Goal: Information Seeking & Learning: Learn about a topic

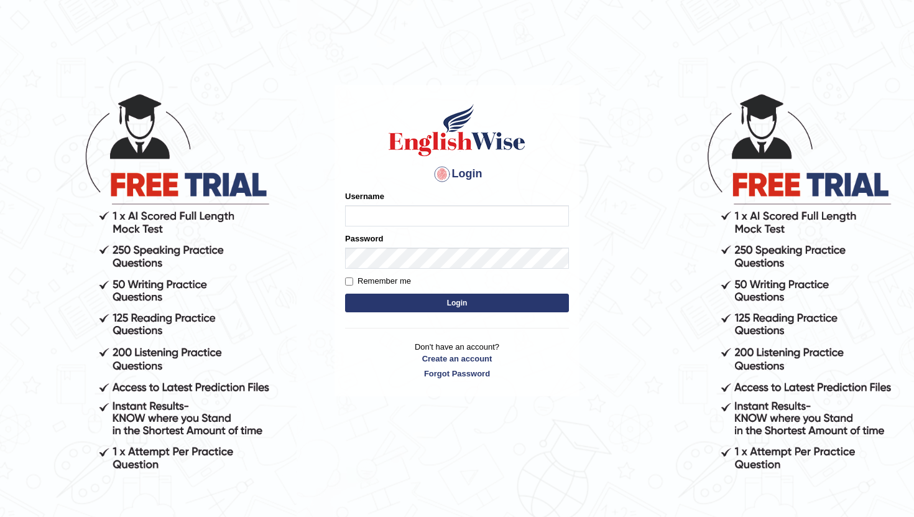
click at [387, 214] on input "Username" at bounding box center [457, 215] width 224 height 21
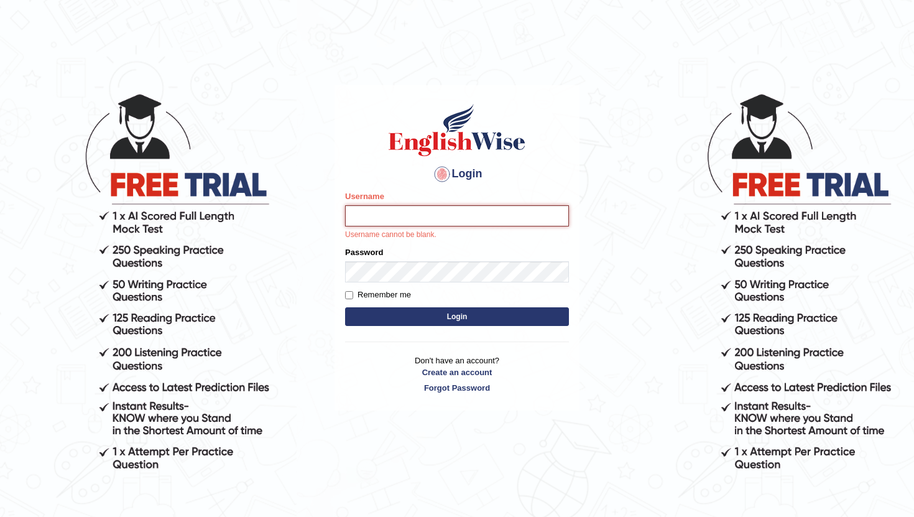
type input "Elson"
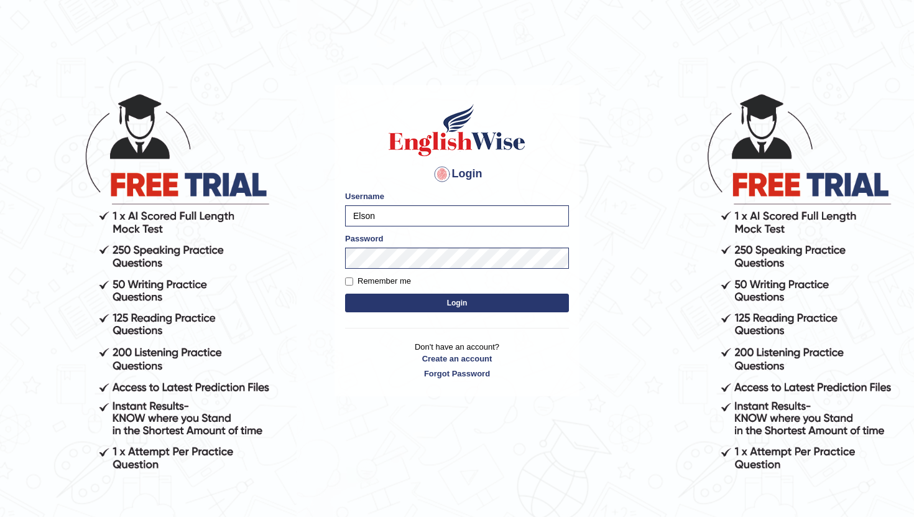
click at [439, 305] on button "Login" at bounding box center [457, 302] width 224 height 19
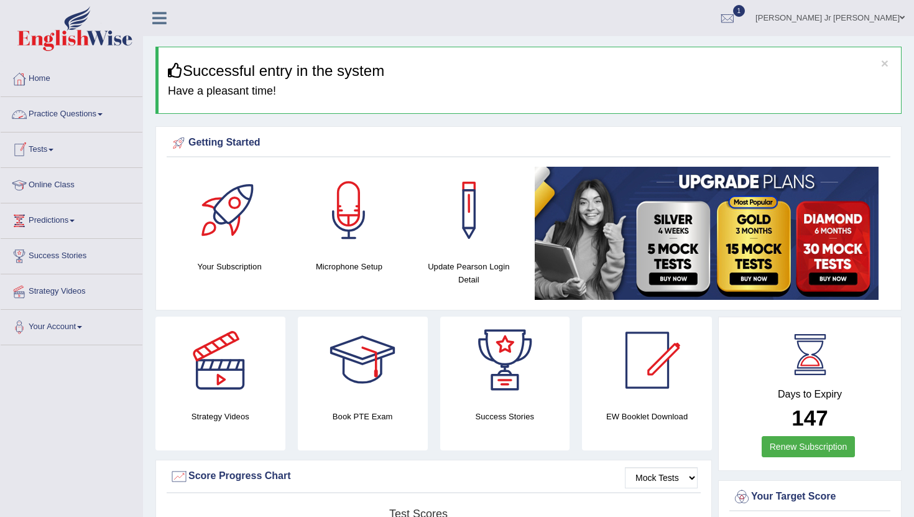
click at [62, 120] on link "Practice Questions" at bounding box center [72, 112] width 142 height 31
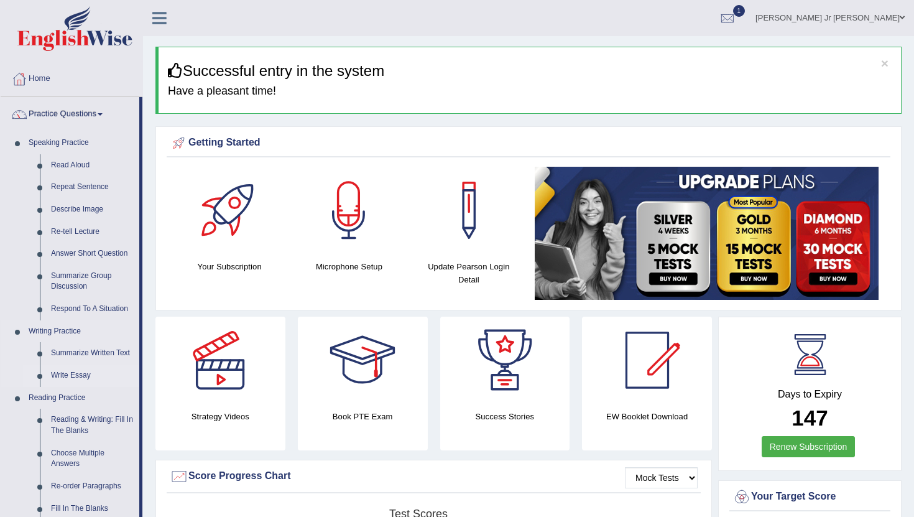
click at [77, 376] on link "Write Essay" at bounding box center [92, 375] width 94 height 22
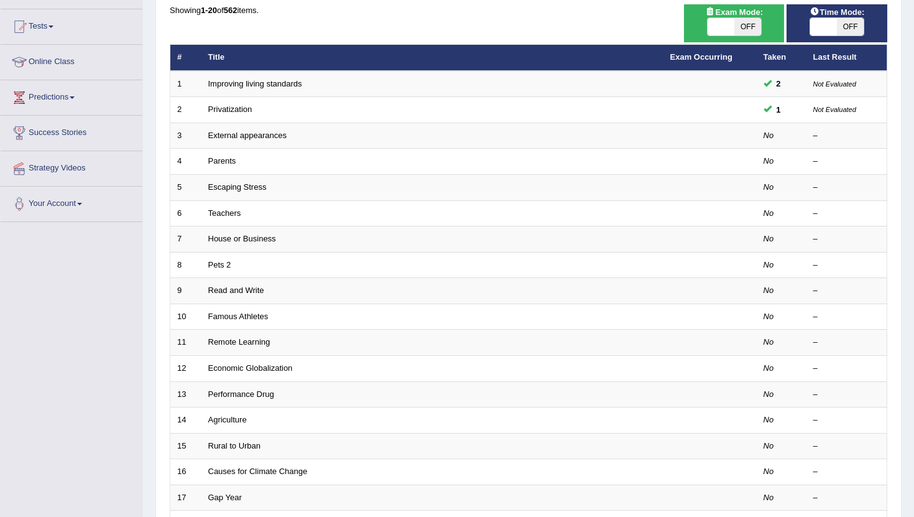
scroll to position [124, 0]
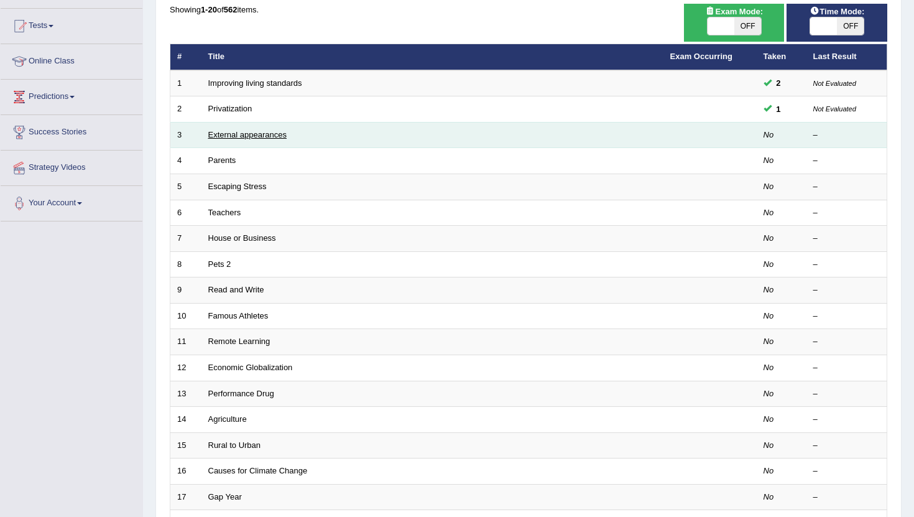
click at [219, 134] on link "External appearances" at bounding box center [247, 134] width 78 height 9
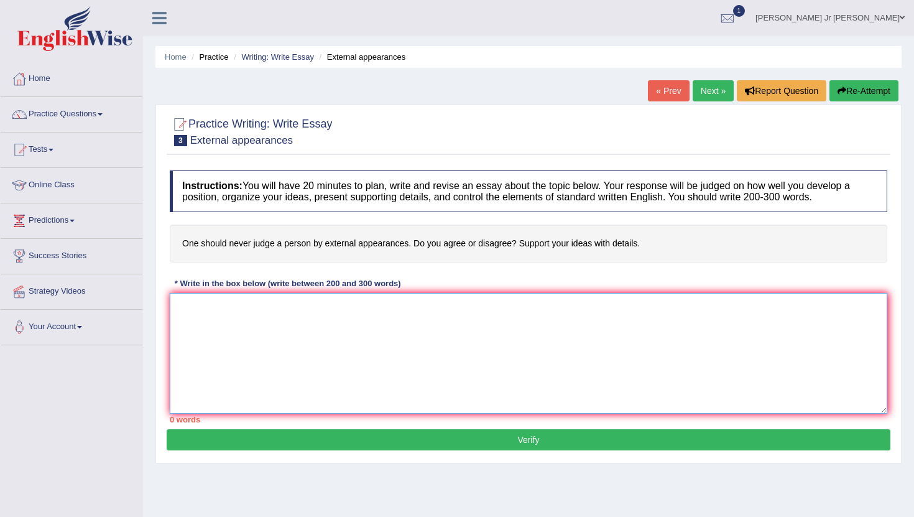
click at [368, 322] on textarea at bounding box center [528, 353] width 717 height 121
type textarea "t"
type textarea "T"
click at [84, 119] on link "Practice Questions" at bounding box center [72, 112] width 142 height 31
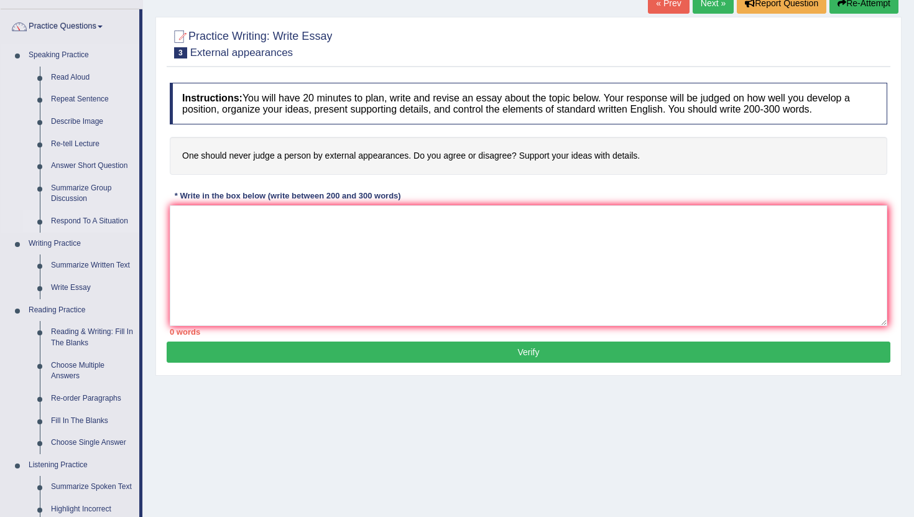
scroll to position [92, 0]
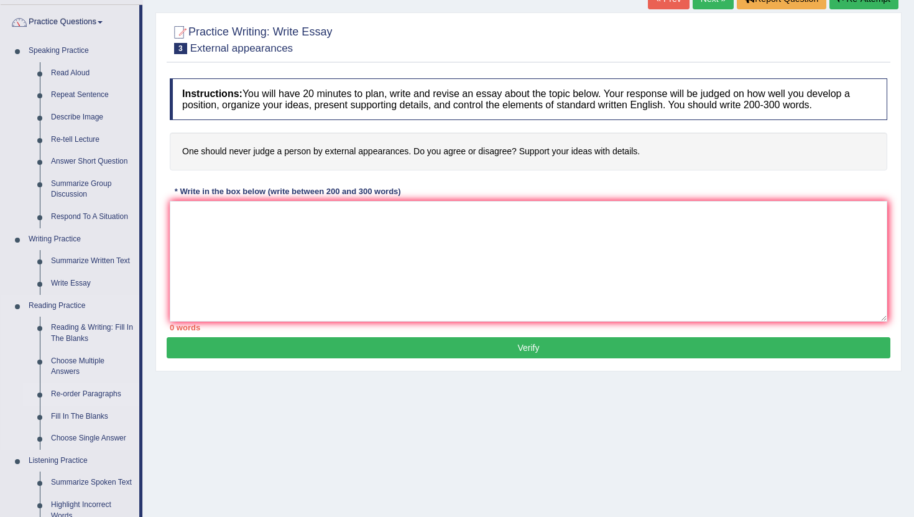
click at [94, 392] on link "Re-order Paragraphs" at bounding box center [92, 394] width 94 height 22
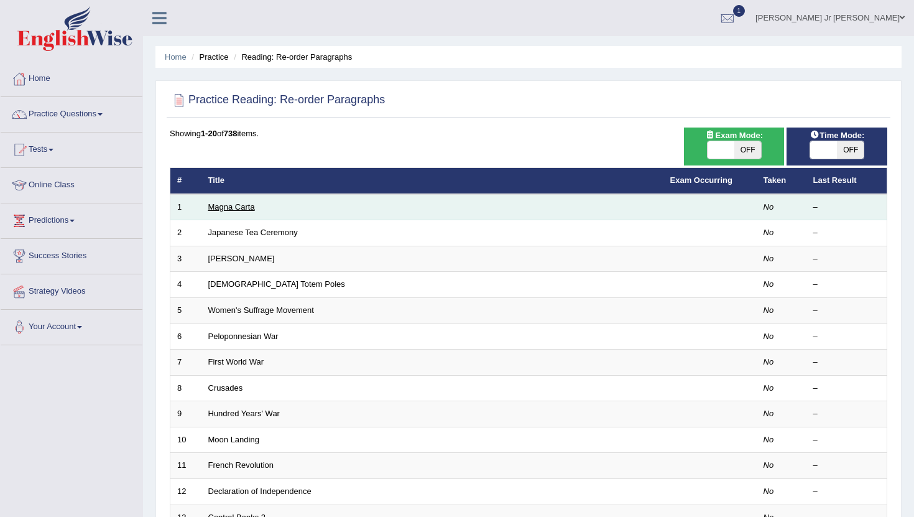
click at [224, 211] on link "Magna Carta" at bounding box center [231, 206] width 47 height 9
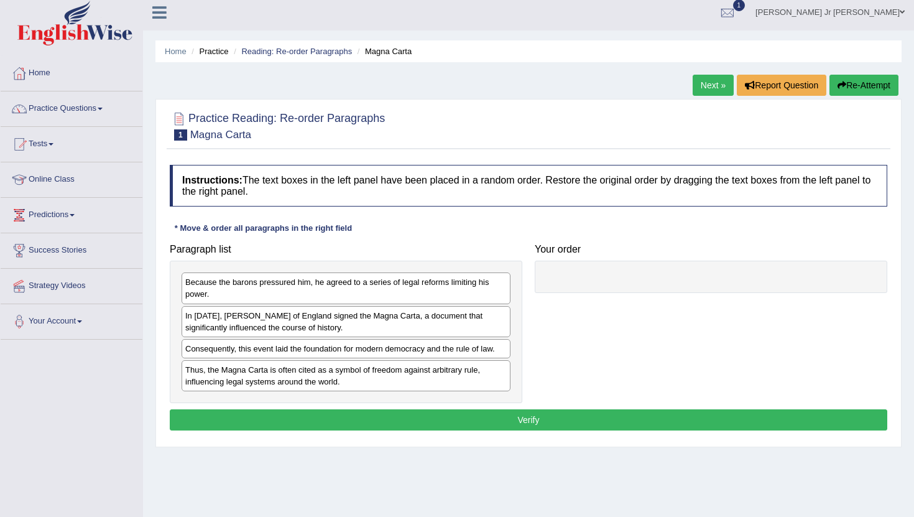
scroll to position [3, 0]
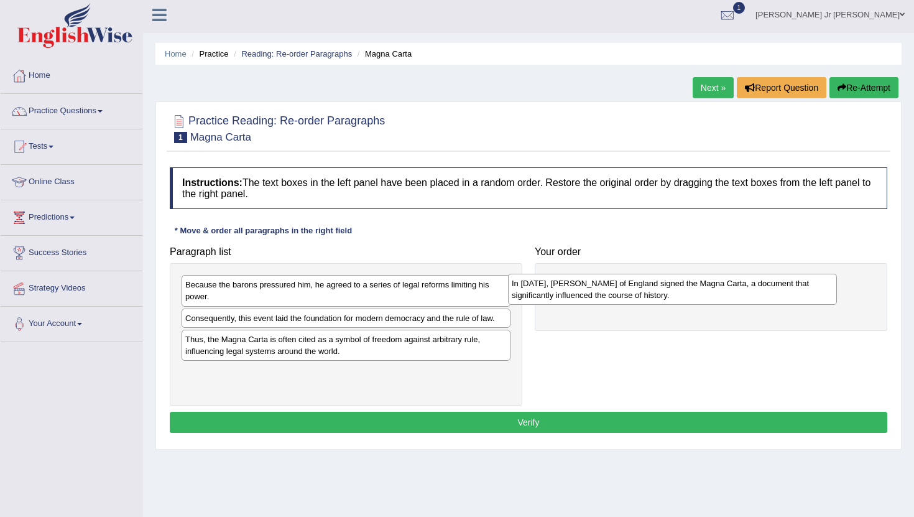
drag, startPoint x: 250, startPoint y: 321, endPoint x: 582, endPoint y: 271, distance: 335.6
click at [582, 276] on div "In 1215, King John of England signed the Magna Carta, a document that significa…" at bounding box center [672, 288] width 329 height 31
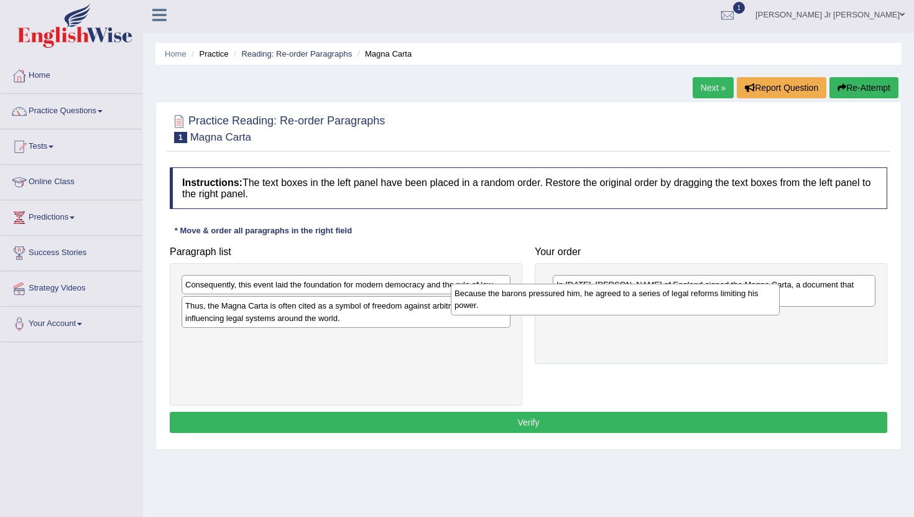
drag, startPoint x: 292, startPoint y: 302, endPoint x: 590, endPoint y: 336, distance: 300.2
click at [590, 315] on div "Because the barons pressured him, he agreed to a series of legal reforms limiti…" at bounding box center [615, 298] width 329 height 31
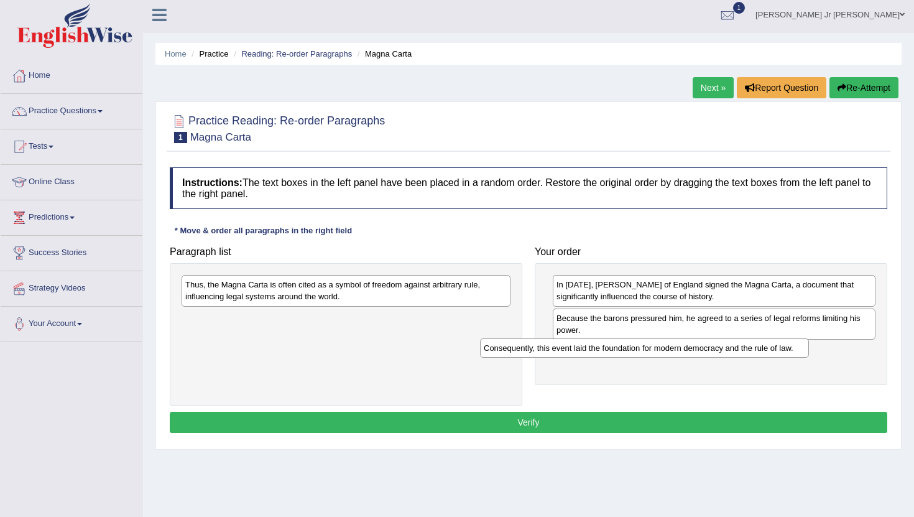
drag, startPoint x: 378, startPoint y: 278, endPoint x: 676, endPoint y: 342, distance: 305.0
click at [676, 342] on div "Consequently, this event laid the foundation for modern democracy and the rule …" at bounding box center [644, 347] width 329 height 19
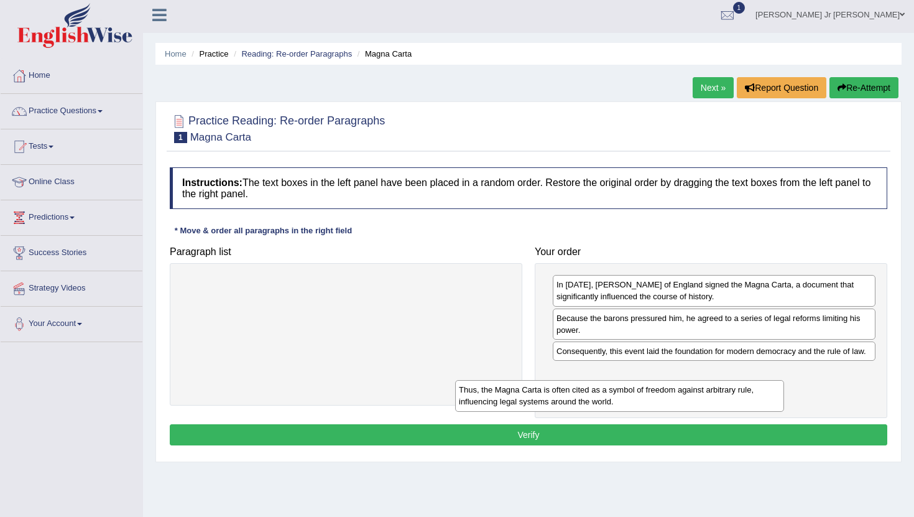
drag, startPoint x: 369, startPoint y: 295, endPoint x: 643, endPoint y: 400, distance: 292.7
click at [643, 400] on div "Thus, the Magna Carta is often cited as a symbol of freedom against arbitrary r…" at bounding box center [619, 395] width 329 height 31
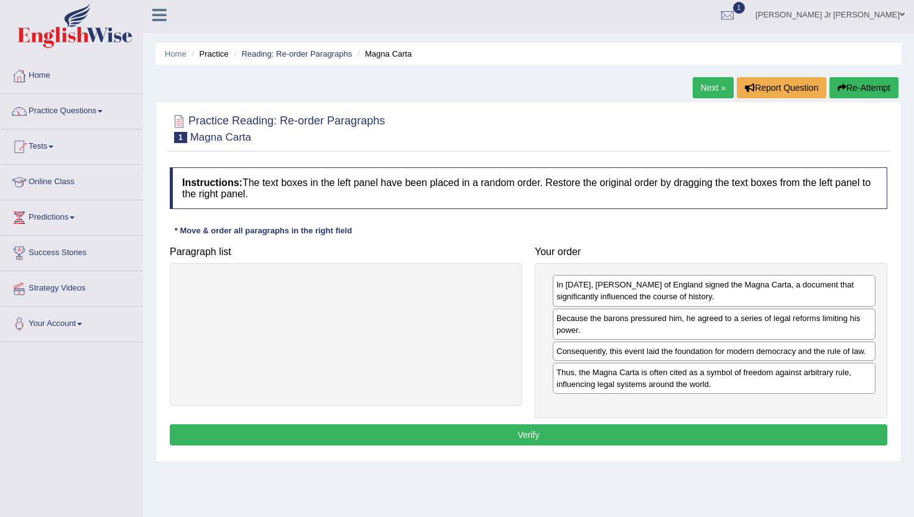
click at [566, 434] on button "Verify" at bounding box center [528, 434] width 717 height 21
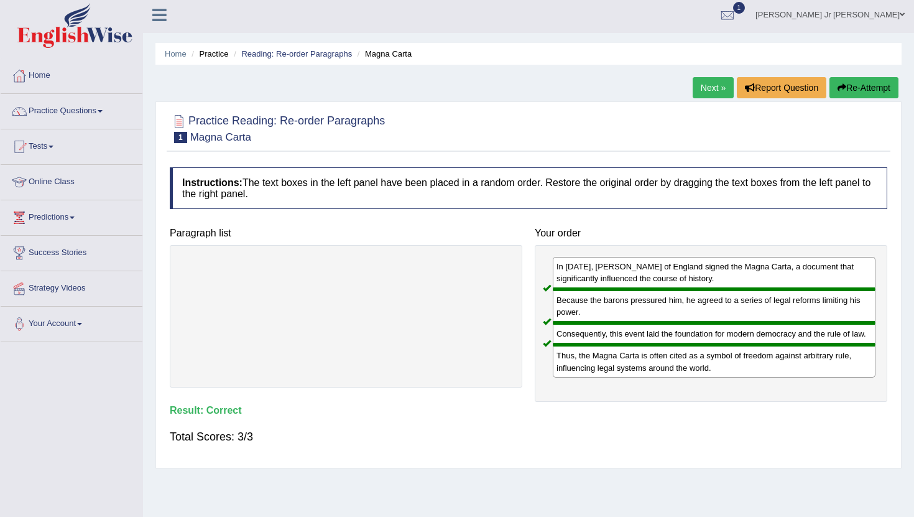
click at [699, 94] on link "Next »" at bounding box center [712, 87] width 41 height 21
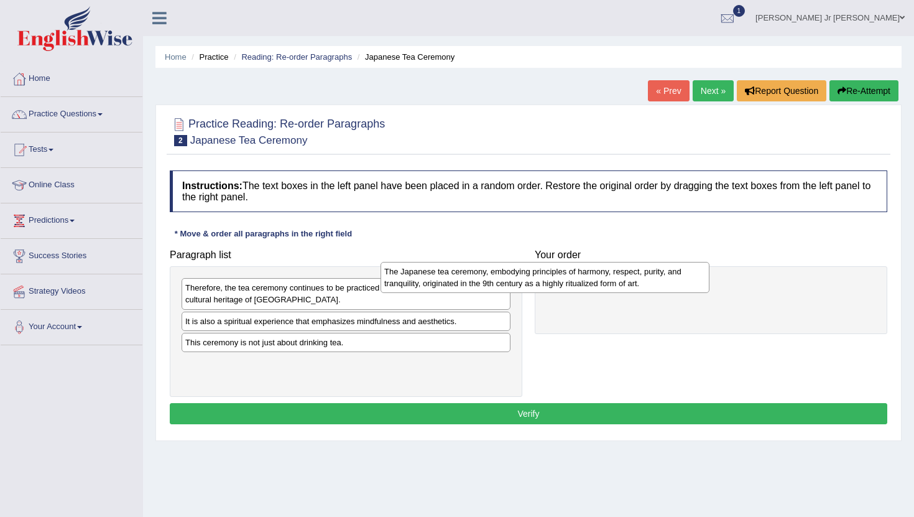
drag, startPoint x: 387, startPoint y: 336, endPoint x: 586, endPoint y: 284, distance: 205.5
click at [586, 284] on div "The Japanese tea ceremony, embodying principles of harmony, respect, purity, an…" at bounding box center [544, 277] width 329 height 31
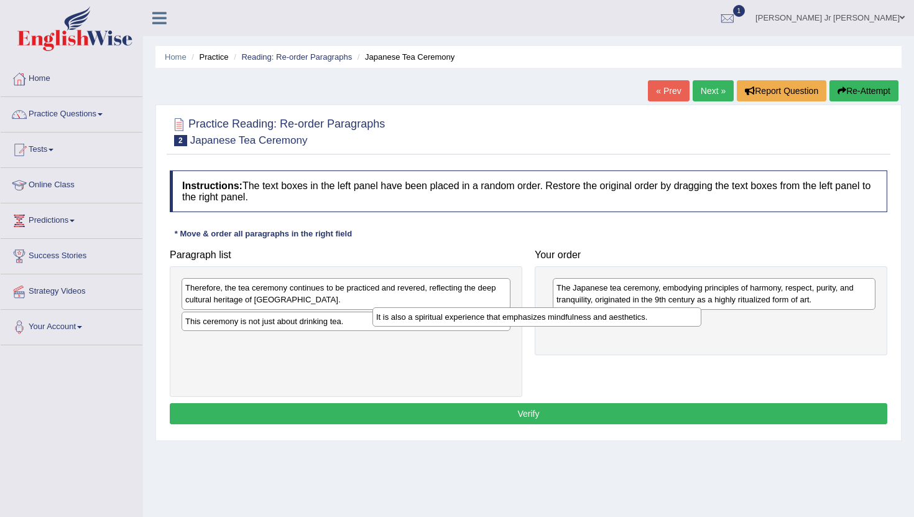
drag, startPoint x: 480, startPoint y: 318, endPoint x: 672, endPoint y: 314, distance: 192.1
click at [672, 314] on div "It is also a spiritual experience that emphasizes mindfulness and aesthetics." at bounding box center [536, 316] width 329 height 19
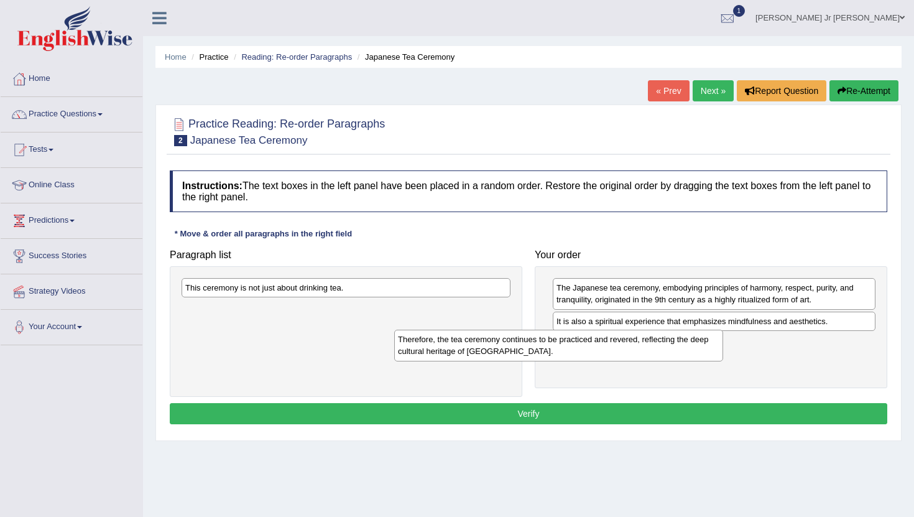
drag, startPoint x: 462, startPoint y: 286, endPoint x: 675, endPoint y: 335, distance: 218.2
click at [676, 336] on div "Therefore, the tea ceremony continues to be practiced and revered, reflecting t…" at bounding box center [558, 344] width 329 height 31
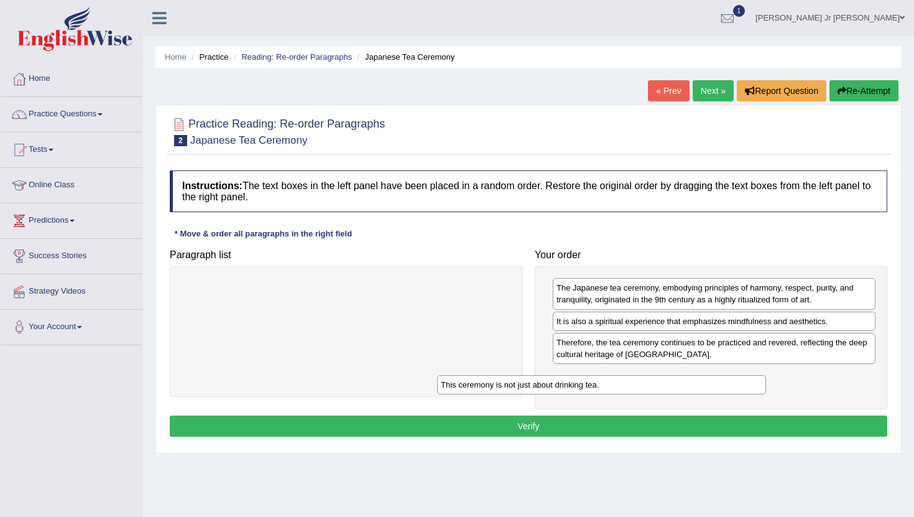
drag, startPoint x: 412, startPoint y: 292, endPoint x: 672, endPoint y: 390, distance: 278.0
click at [672, 390] on div "This ceremony is not just about drinking tea." at bounding box center [601, 384] width 329 height 19
click at [518, 428] on button "Verify" at bounding box center [528, 425] width 717 height 21
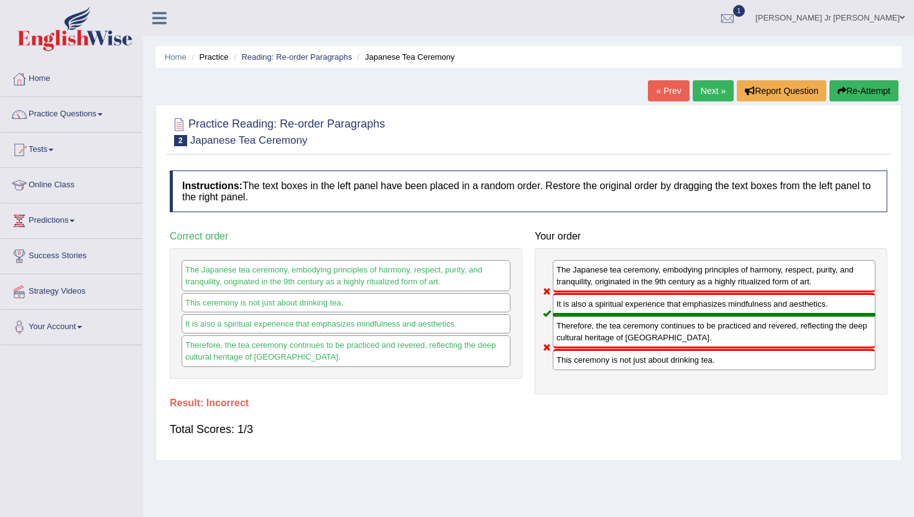
click at [699, 99] on link "Next »" at bounding box center [712, 90] width 41 height 21
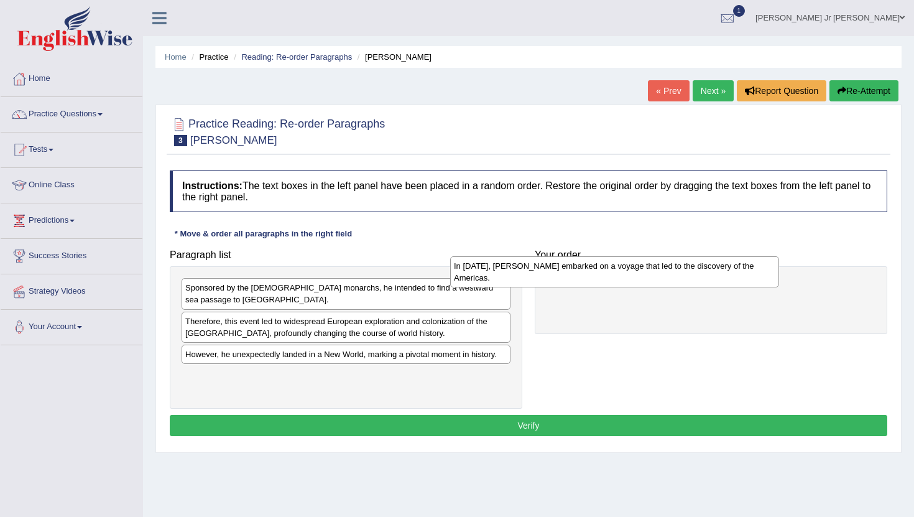
drag, startPoint x: 377, startPoint y: 382, endPoint x: 646, endPoint y: 273, distance: 290.6
click at [646, 273] on div "In 1492, Christopher Columbus embarked on a voyage that led to the discovery of…" at bounding box center [614, 271] width 329 height 31
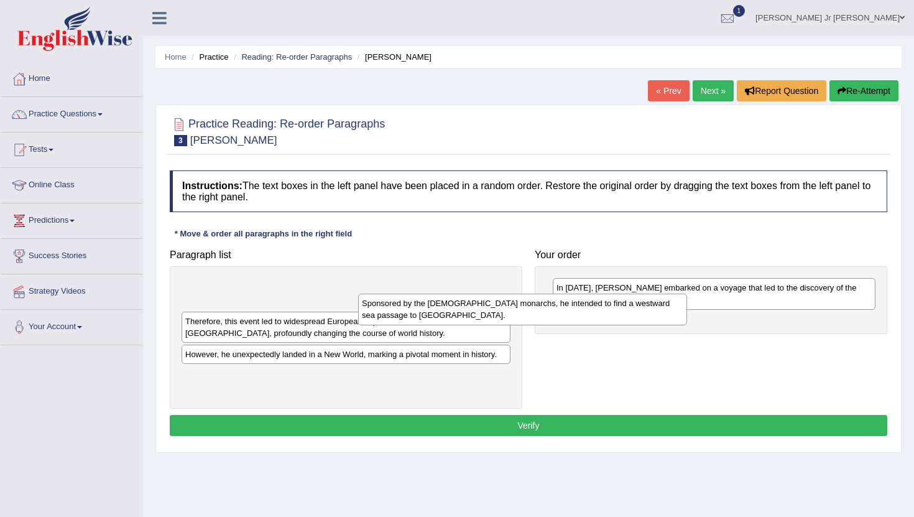
drag, startPoint x: 426, startPoint y: 306, endPoint x: 624, endPoint y: 322, distance: 198.9
click at [624, 322] on div "Sponsored by the Spanish monarchs, he intended to find a westward sea passage t…" at bounding box center [522, 308] width 329 height 31
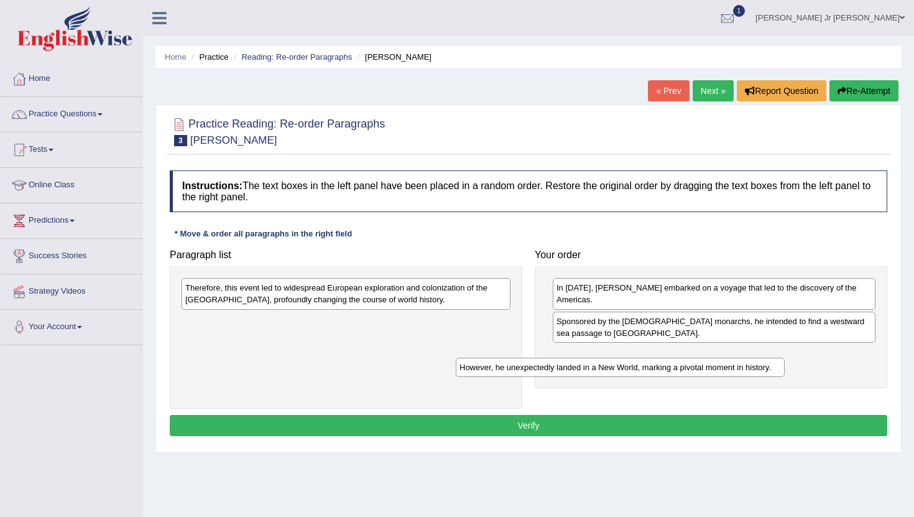
drag, startPoint x: 400, startPoint y: 326, endPoint x: 674, endPoint y: 372, distance: 278.6
click at [674, 372] on div "However, he unexpectedly landed in a New World, marking a pivotal moment in his…" at bounding box center [620, 366] width 329 height 19
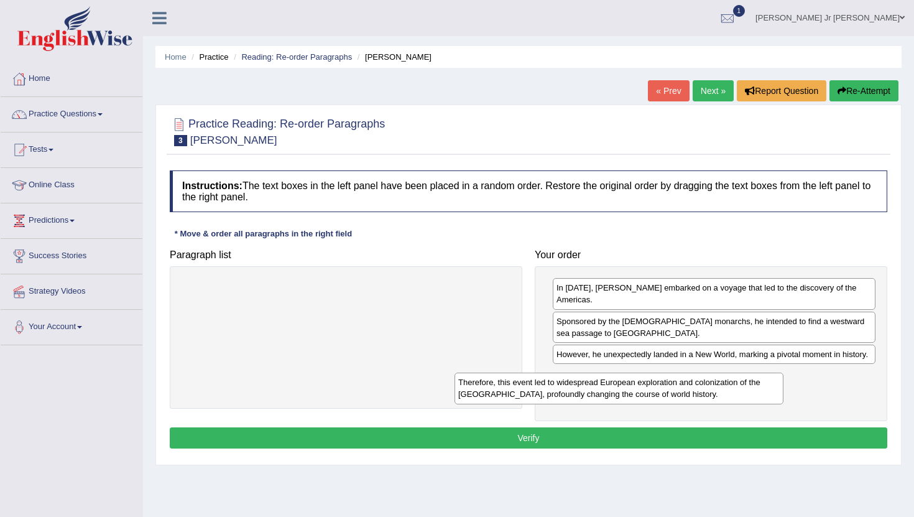
drag, startPoint x: 437, startPoint y: 298, endPoint x: 712, endPoint y: 394, distance: 291.7
click at [718, 398] on div "Therefore, this event led to widespread European exploration and colonization o…" at bounding box center [618, 387] width 329 height 31
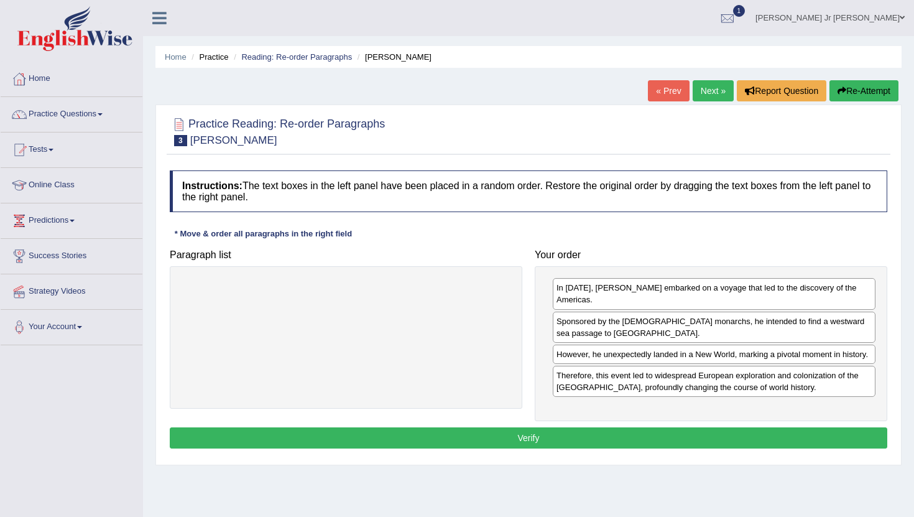
click at [618, 438] on button "Verify" at bounding box center [528, 437] width 717 height 21
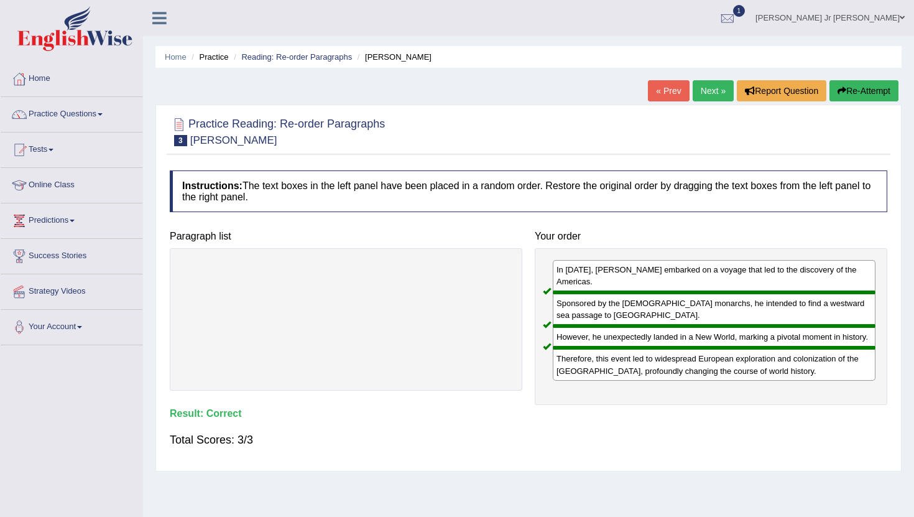
click at [697, 94] on link "Next »" at bounding box center [712, 90] width 41 height 21
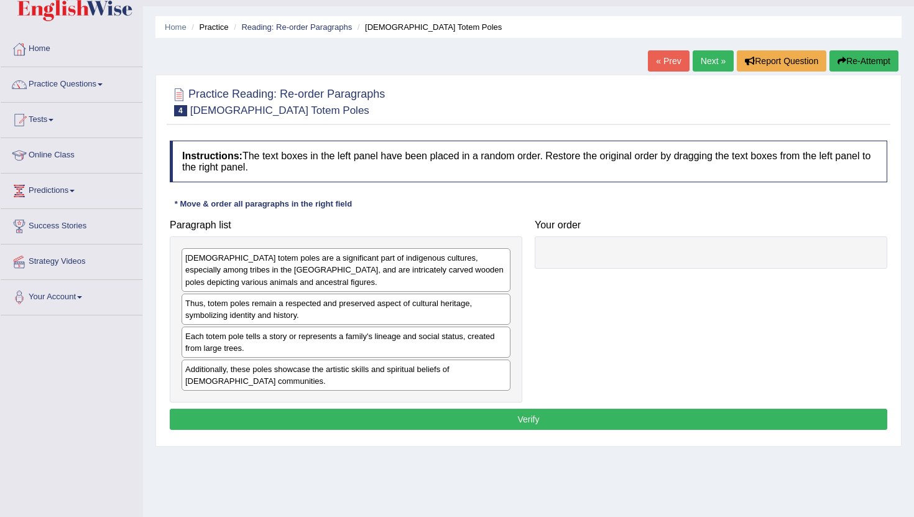
scroll to position [30, 0]
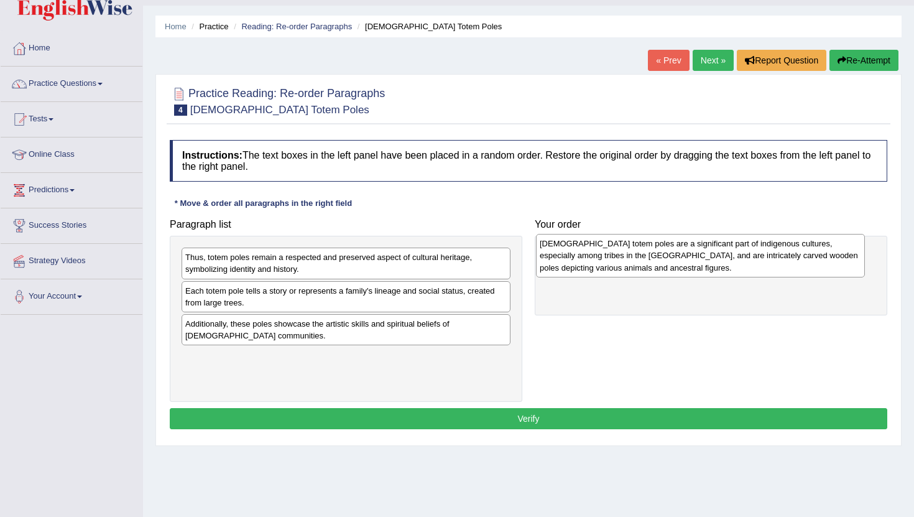
drag, startPoint x: 306, startPoint y: 264, endPoint x: 659, endPoint y: 254, distance: 353.2
click at [659, 253] on div "[DEMOGRAPHIC_DATA] totem poles are a significant part of indigenous cultures, e…" at bounding box center [700, 255] width 329 height 43
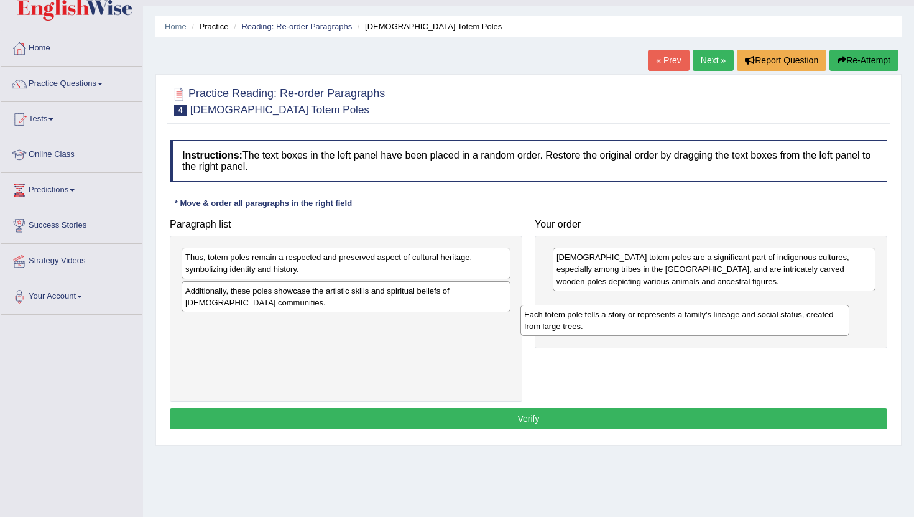
drag, startPoint x: 336, startPoint y: 298, endPoint x: 684, endPoint y: 316, distance: 347.9
click at [684, 315] on div "Each totem pole tells a story or represents a family's lineage and social statu…" at bounding box center [684, 320] width 329 height 31
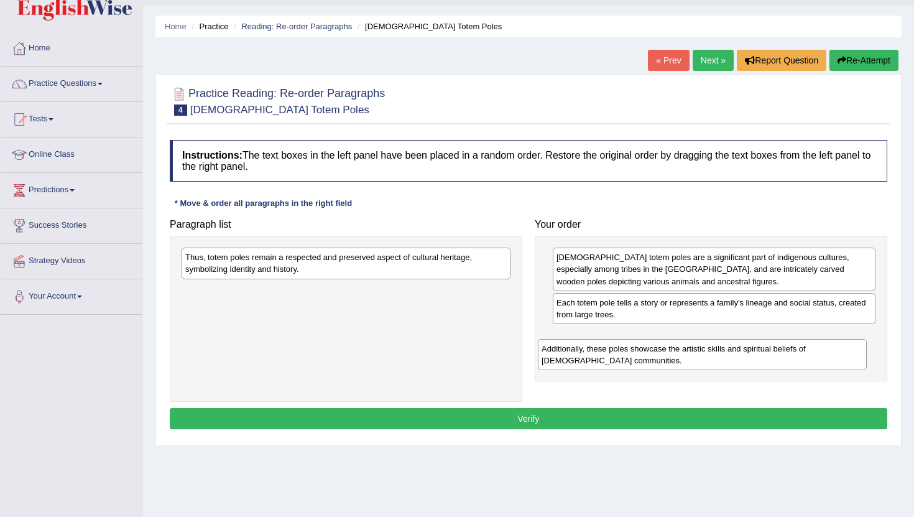
drag, startPoint x: 439, startPoint y: 294, endPoint x: 814, endPoint y: 348, distance: 379.3
click at [814, 348] on div "Additionally, these poles showcase the artistic skills and spiritual beliefs of…" at bounding box center [702, 354] width 329 height 31
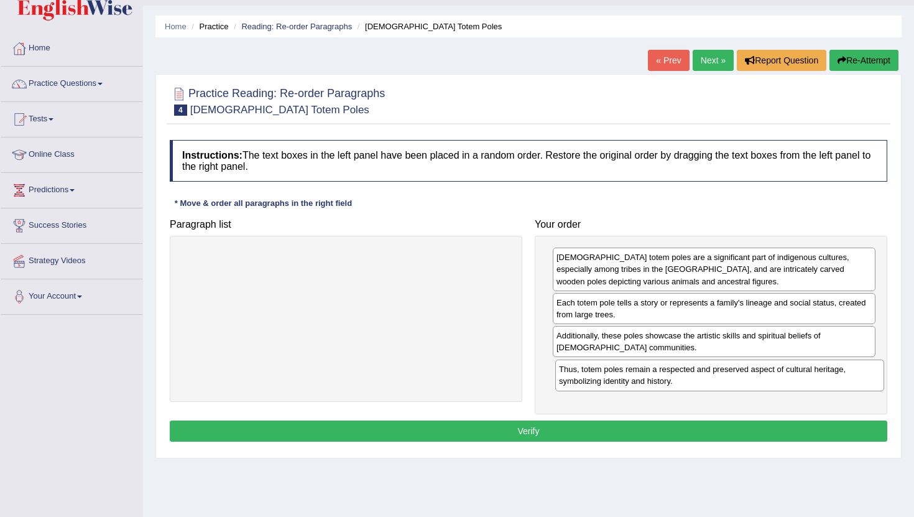
drag, startPoint x: 469, startPoint y: 264, endPoint x: 842, endPoint y: 376, distance: 390.1
click at [842, 376] on div "Thus, totem poles remain a respected and preserved aspect of cultural heritage,…" at bounding box center [719, 374] width 329 height 31
click at [584, 432] on button "Verify" at bounding box center [528, 430] width 717 height 21
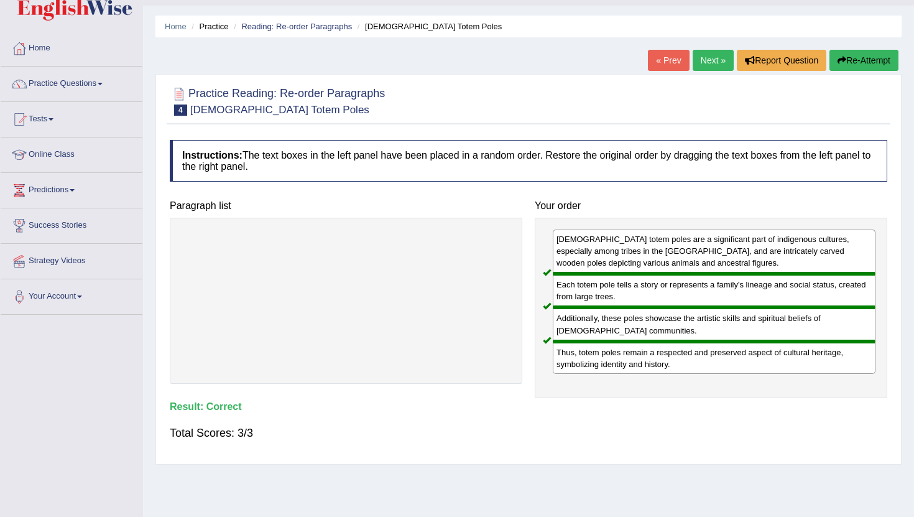
click at [718, 65] on link "Next »" at bounding box center [712, 60] width 41 height 21
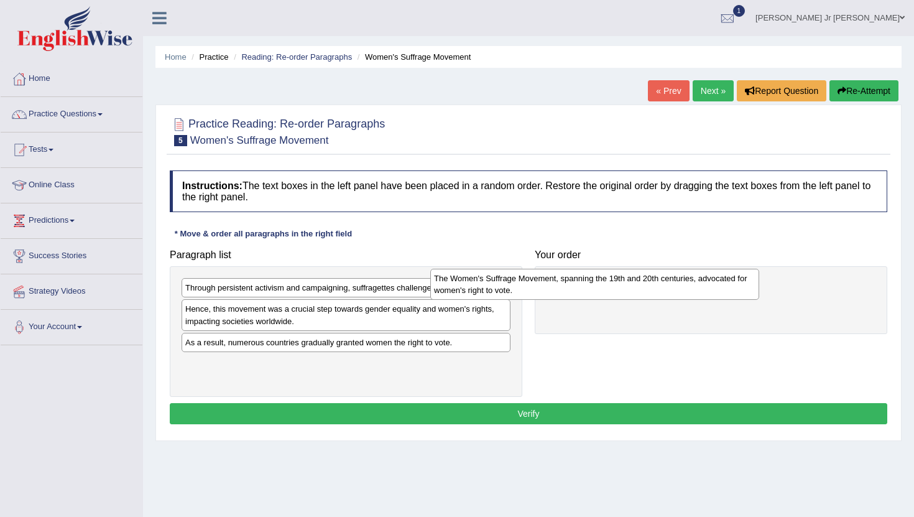
drag, startPoint x: 341, startPoint y: 374, endPoint x: 592, endPoint y: 289, distance: 265.2
click at [593, 289] on div "The Women's Suffrage Movement, spanning the 19th and 20th centuries, advocated …" at bounding box center [594, 284] width 329 height 31
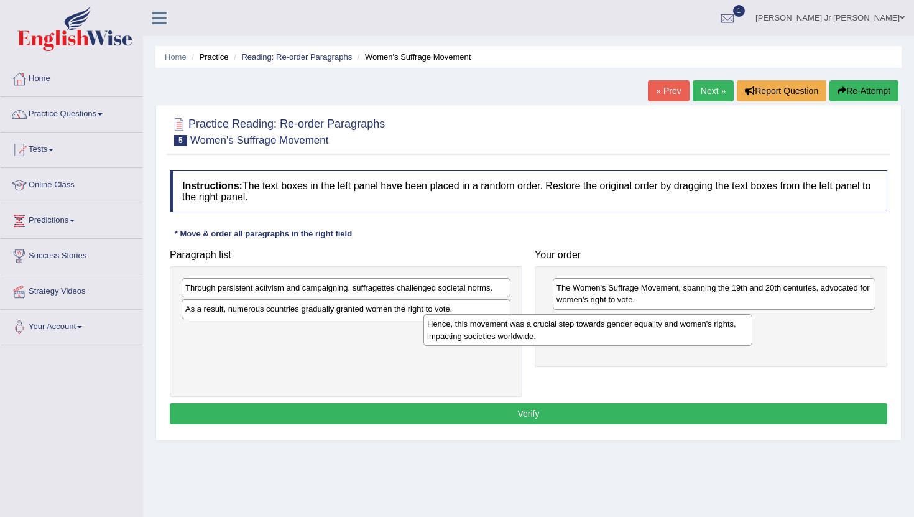
drag, startPoint x: 439, startPoint y: 323, endPoint x: 686, endPoint y: 334, distance: 247.0
click at [686, 334] on div "Hence, this movement was a crucial step towards gender equality and women's rig…" at bounding box center [587, 329] width 329 height 31
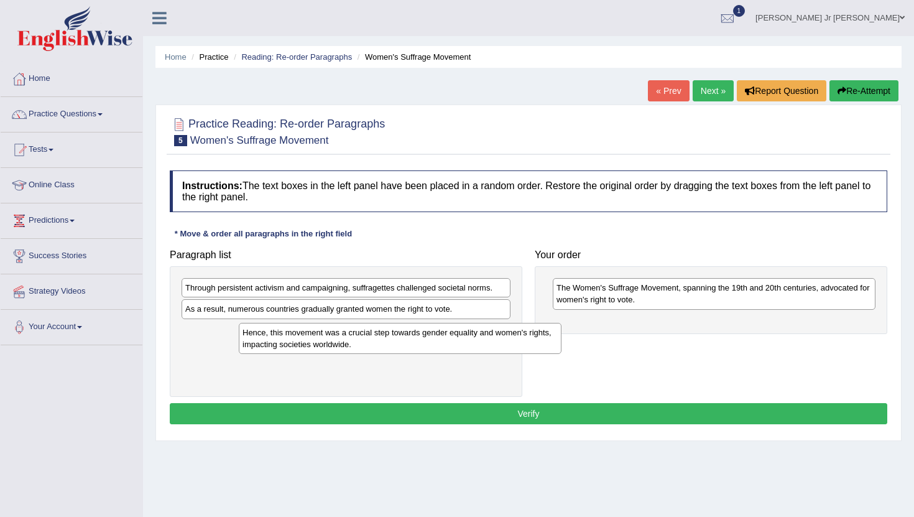
drag, startPoint x: 564, startPoint y: 331, endPoint x: 236, endPoint y: 341, distance: 327.7
click at [239, 341] on div "Hence, this movement was a crucial step towards gender equality and women's rig…" at bounding box center [400, 338] width 323 height 31
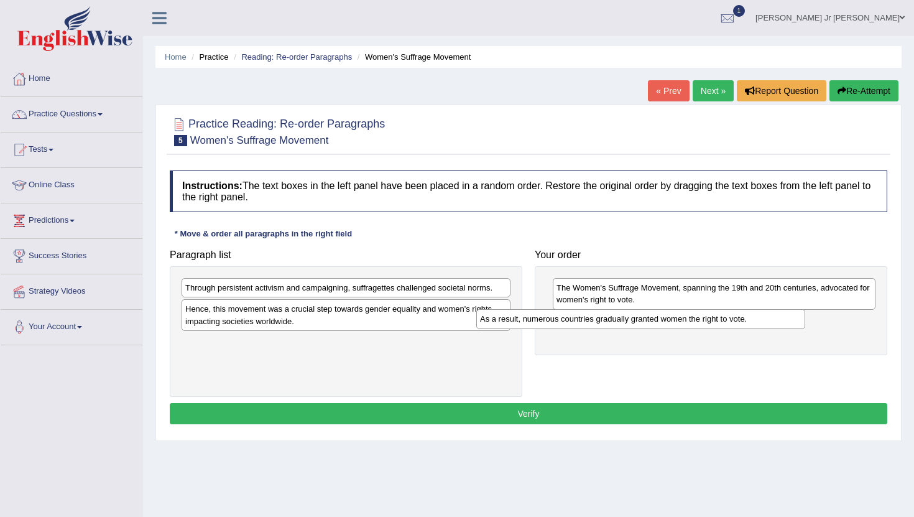
drag, startPoint x: 236, startPoint y: 314, endPoint x: 535, endPoint y: 321, distance: 299.0
click at [535, 322] on div "As a result, numerous countries gradually granted women the right to vote." at bounding box center [640, 318] width 329 height 19
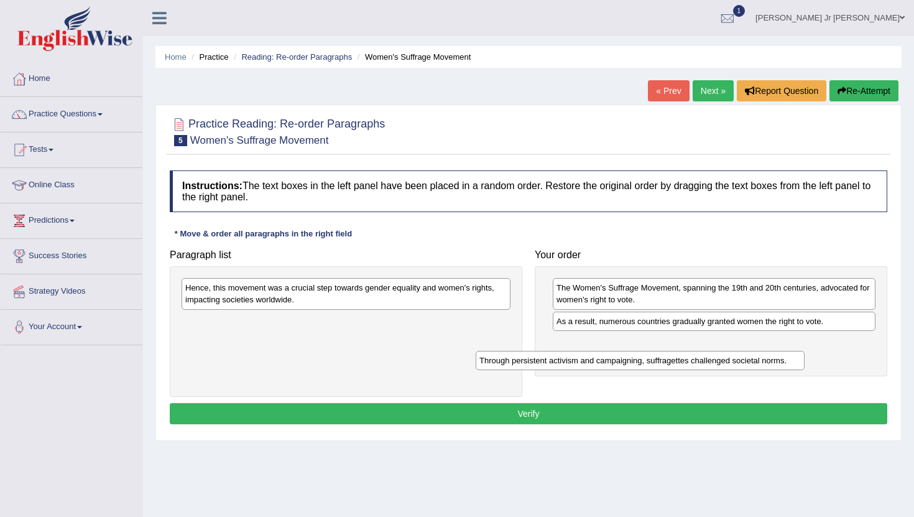
drag, startPoint x: 352, startPoint y: 292, endPoint x: 653, endPoint y: 354, distance: 307.7
click at [653, 354] on div "Through persistent activism and campaigning, suffragettes challenged societal n…" at bounding box center [639, 360] width 329 height 19
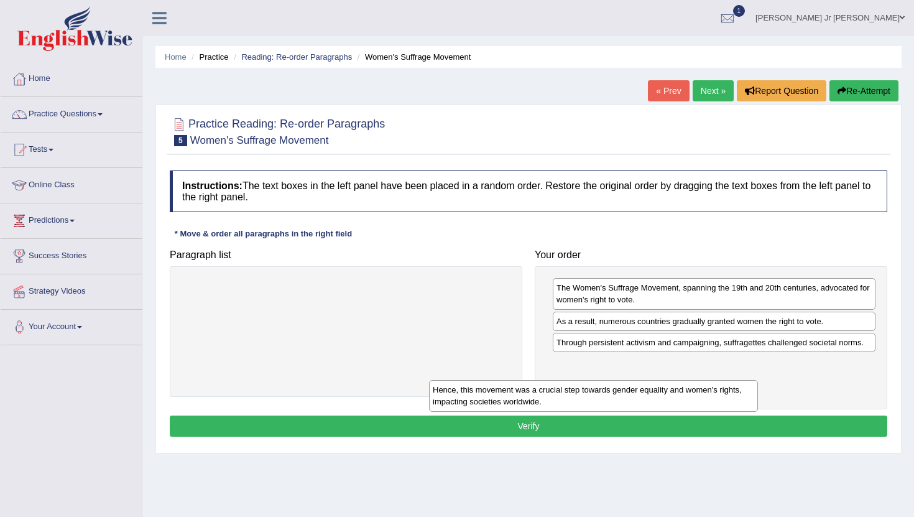
drag, startPoint x: 455, startPoint y: 293, endPoint x: 741, endPoint y: 370, distance: 296.0
click at [741, 380] on div "Hence, this movement was a crucial step towards gender equality and women's rig…" at bounding box center [593, 395] width 329 height 31
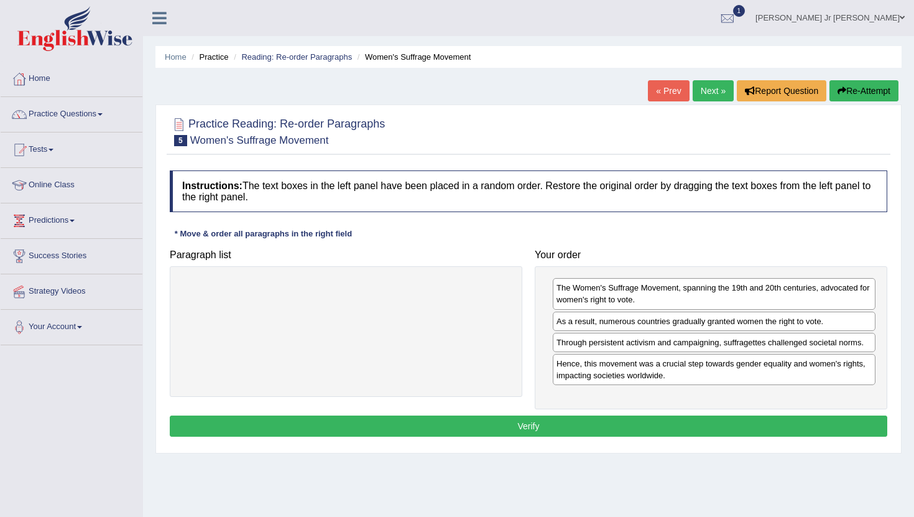
click at [541, 427] on button "Verify" at bounding box center [528, 425] width 717 height 21
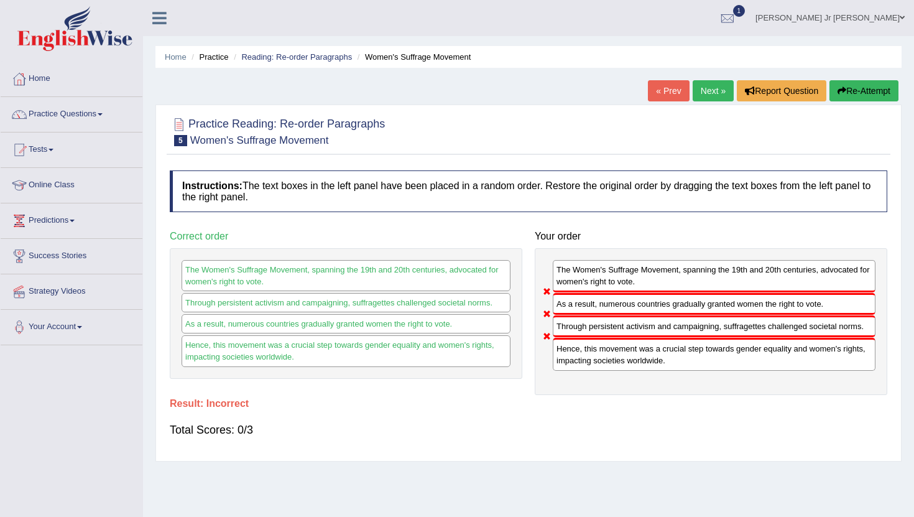
click at [697, 88] on link "Next »" at bounding box center [712, 90] width 41 height 21
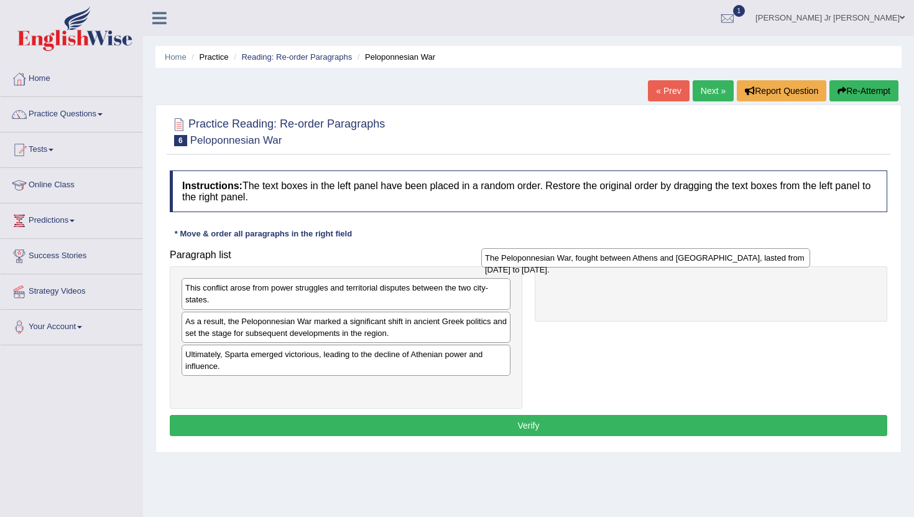
drag, startPoint x: 420, startPoint y: 393, endPoint x: 721, endPoint y: 274, distance: 323.4
click at [722, 267] on div "The Peloponnesian War, fought between Athens and Sparta, lasted from 431 to 404…" at bounding box center [645, 257] width 329 height 19
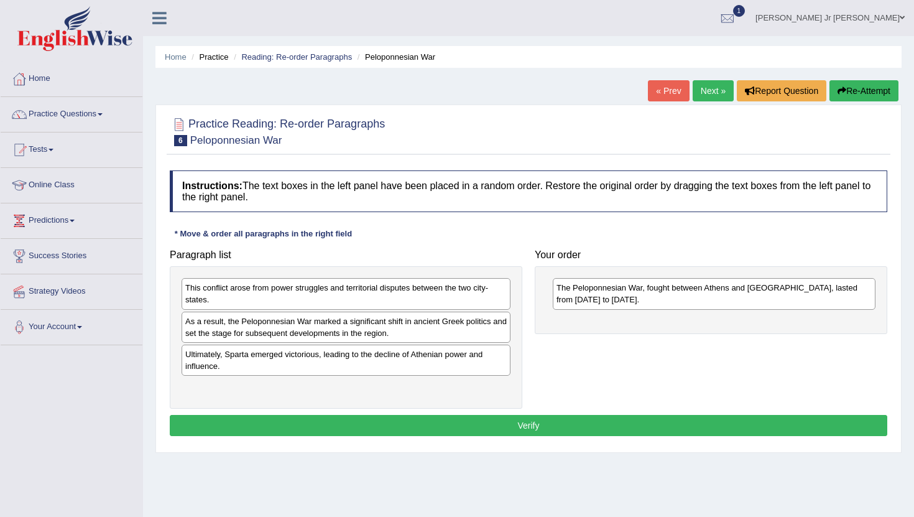
scroll to position [1, 0]
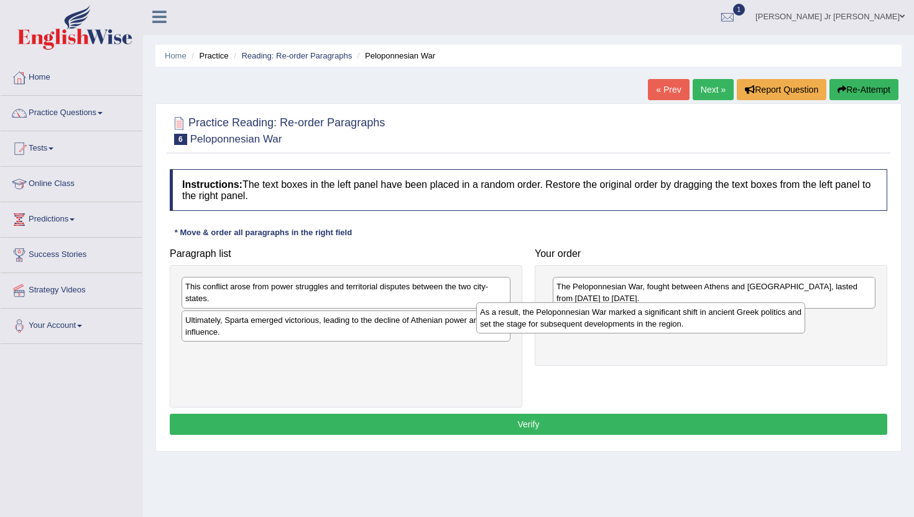
drag, startPoint x: 301, startPoint y: 333, endPoint x: 599, endPoint y: 323, distance: 298.5
click at [599, 324] on div "As a result, the Peloponnesian War marked a significant shift in ancient Greek …" at bounding box center [640, 317] width 329 height 31
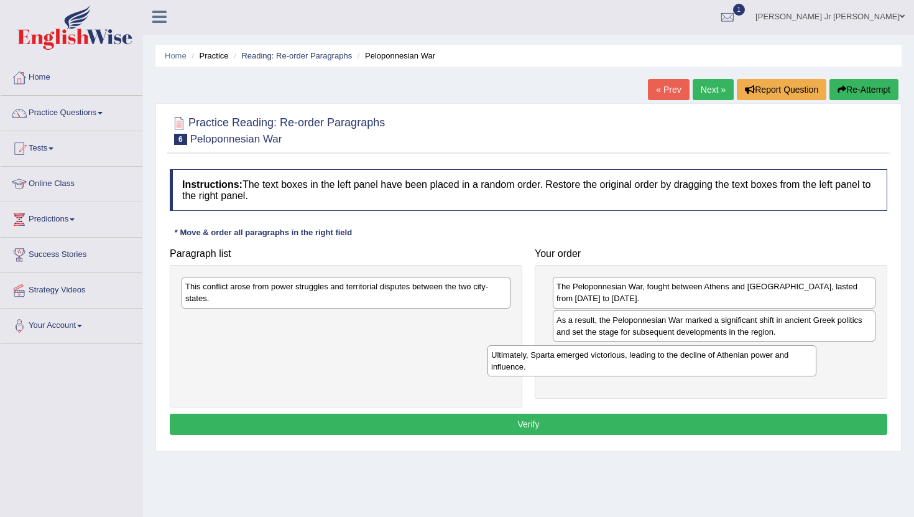
drag, startPoint x: 303, startPoint y: 326, endPoint x: 609, endPoint y: 357, distance: 307.4
click at [609, 357] on div "Ultimately, Sparta emerged victorious, leading to the decline of Athenian power…" at bounding box center [651, 360] width 329 height 31
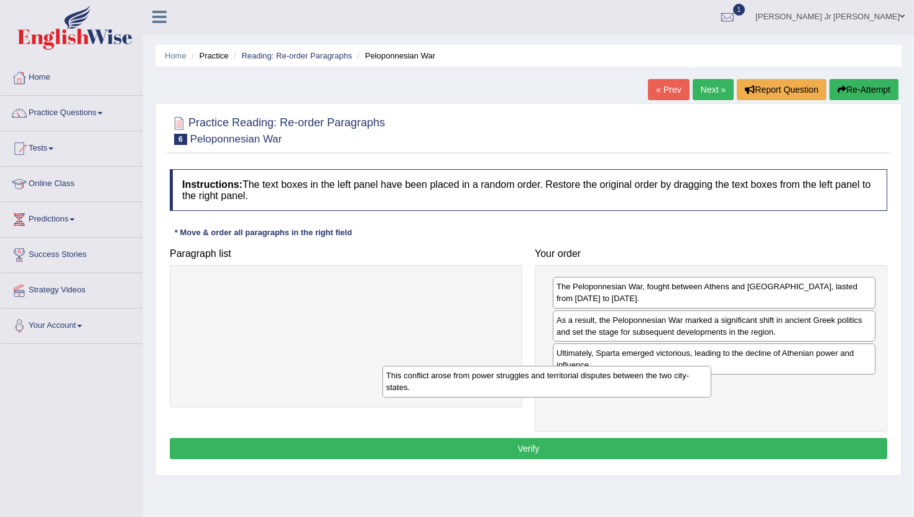
drag, startPoint x: 445, startPoint y: 293, endPoint x: 651, endPoint y: 382, distance: 223.9
click at [651, 382] on div "This conflict arose from power struggles and territorial disputes between the t…" at bounding box center [546, 380] width 329 height 31
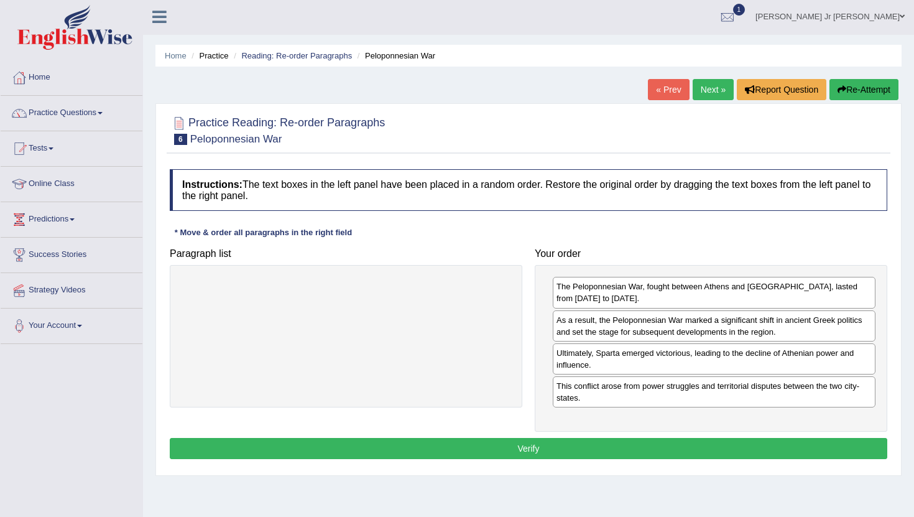
click at [541, 450] on button "Verify" at bounding box center [528, 448] width 717 height 21
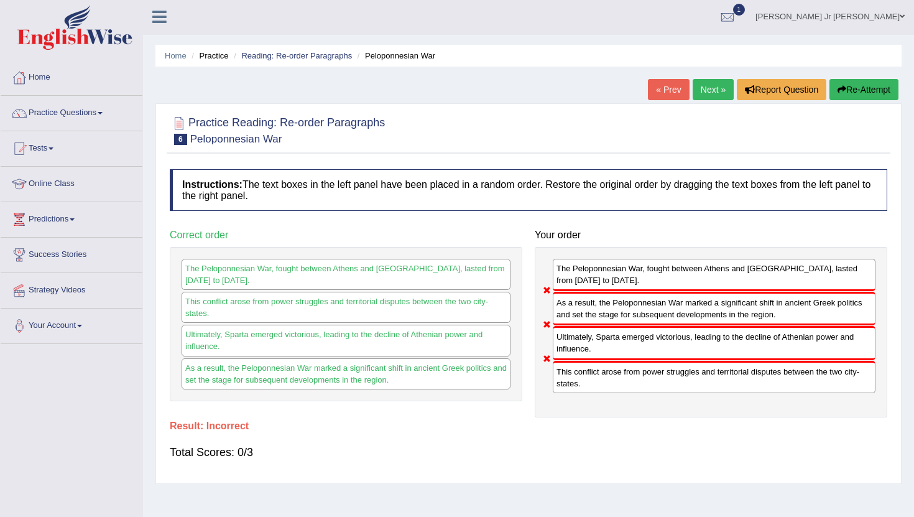
click at [719, 93] on link "Next »" at bounding box center [712, 89] width 41 height 21
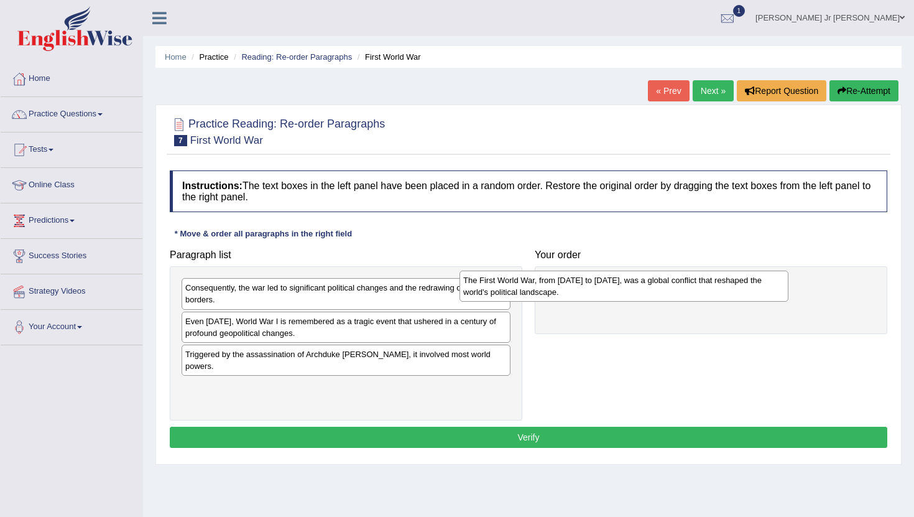
drag, startPoint x: 297, startPoint y: 388, endPoint x: 580, endPoint y: 280, distance: 303.0
click at [580, 279] on div "The First World War, from 1914 to 1918, was a global conflict that reshaped the…" at bounding box center [623, 285] width 329 height 31
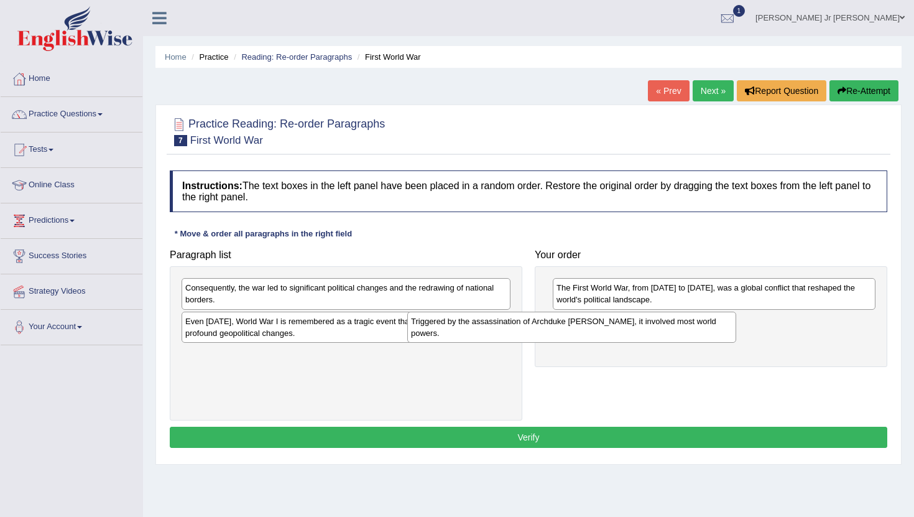
drag, startPoint x: 405, startPoint y: 356, endPoint x: 643, endPoint y: 320, distance: 240.7
click at [644, 321] on div "Triggered by the assassination of Archduke Franz Ferdinand, it involved most wo…" at bounding box center [571, 326] width 329 height 31
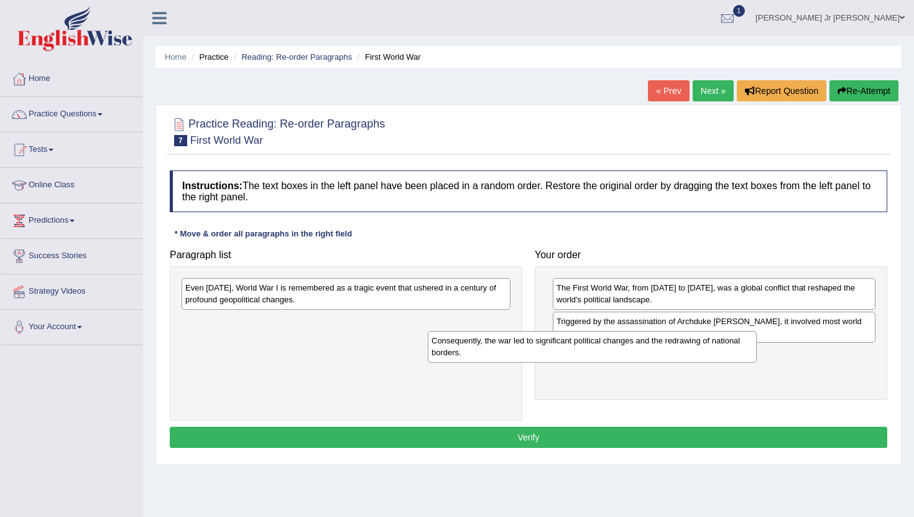
drag, startPoint x: 421, startPoint y: 305, endPoint x: 702, endPoint y: 380, distance: 291.4
click at [702, 362] on div "Consequently, the war led to significant political changes and the redrawing of…" at bounding box center [592, 346] width 329 height 31
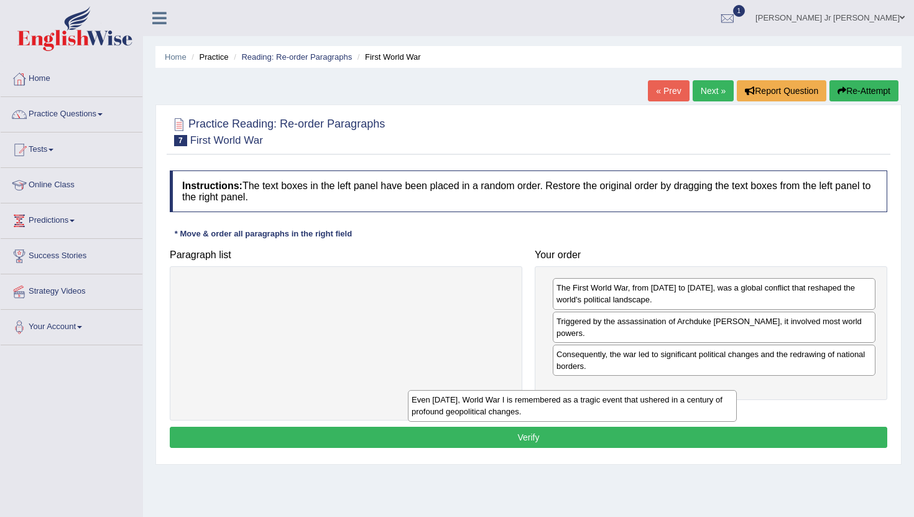
drag, startPoint x: 486, startPoint y: 296, endPoint x: 726, endPoint y: 397, distance: 260.4
click at [726, 397] on div "Even today, World War I is remembered as a tragic event that ushered in a centu…" at bounding box center [572, 405] width 329 height 31
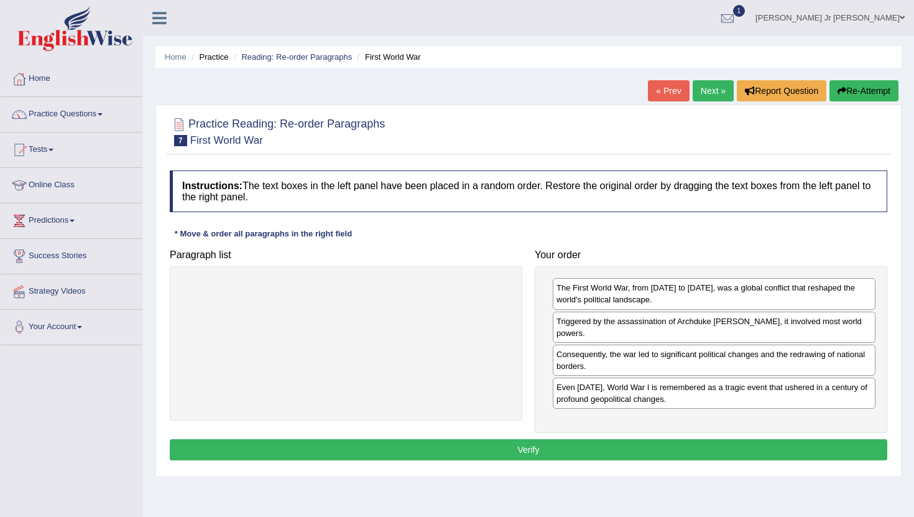
click at [578, 448] on button "Verify" at bounding box center [528, 449] width 717 height 21
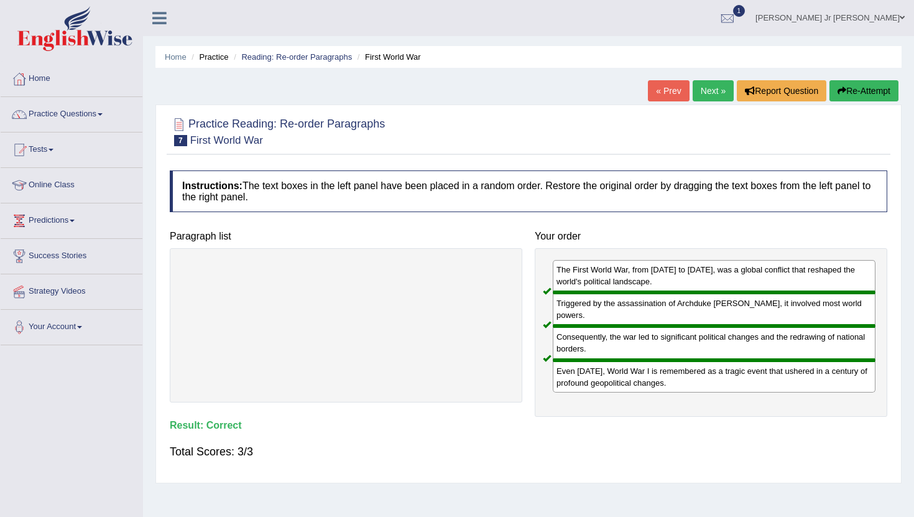
click at [709, 93] on link "Next »" at bounding box center [712, 90] width 41 height 21
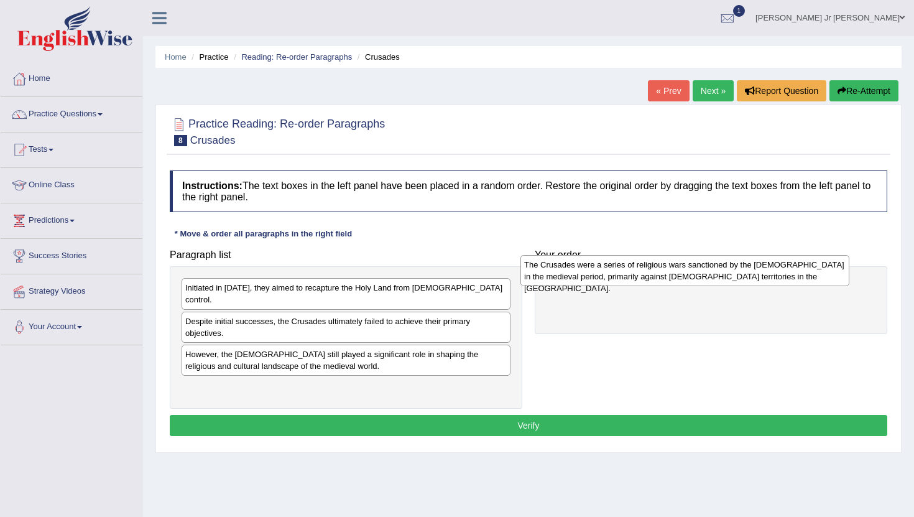
drag, startPoint x: 323, startPoint y: 357, endPoint x: 656, endPoint y: 281, distance: 341.8
click at [659, 283] on div "The Crusades were a series of religious wars sanctioned by the [DEMOGRAPHIC_DAT…" at bounding box center [684, 270] width 329 height 31
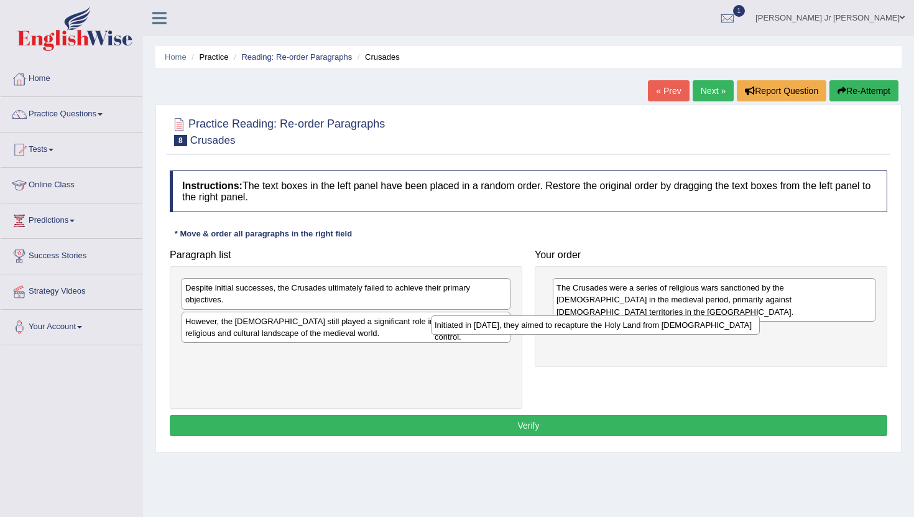
drag, startPoint x: 464, startPoint y: 295, endPoint x: 716, endPoint y: 333, distance: 255.2
click at [715, 333] on div "Initiated in [DATE], they aimed to recapture the Holy Land from [DEMOGRAPHIC_DA…" at bounding box center [595, 324] width 329 height 19
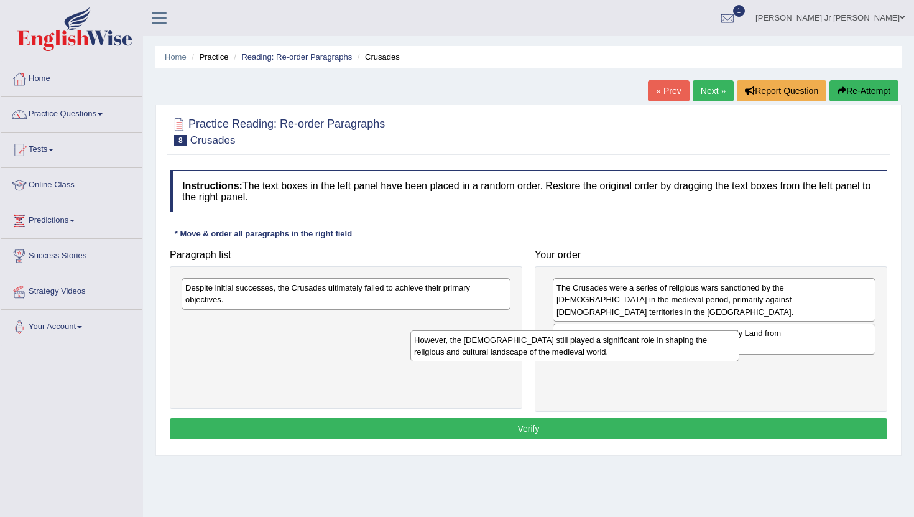
drag, startPoint x: 475, startPoint y: 329, endPoint x: 709, endPoint y: 344, distance: 234.2
click at [709, 344] on div "However, the [DEMOGRAPHIC_DATA] still played a significant role in shaping the …" at bounding box center [574, 345] width 329 height 31
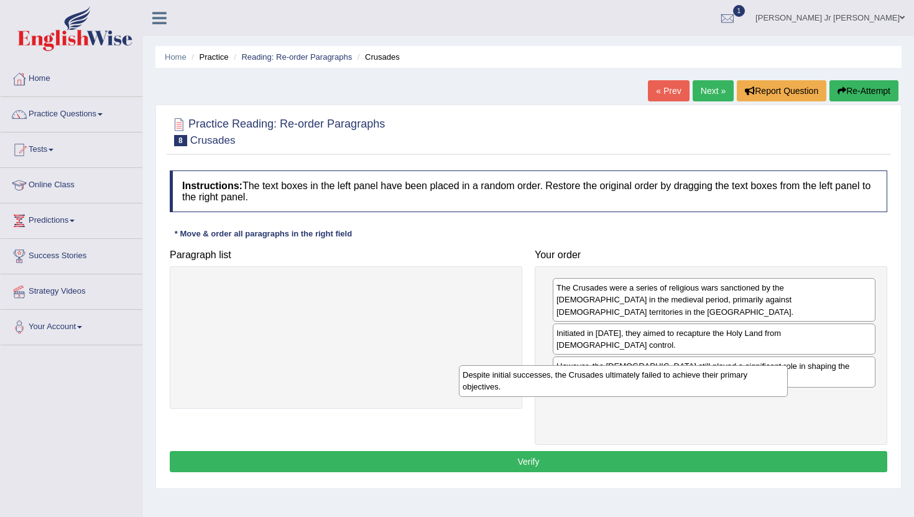
drag, startPoint x: 438, startPoint y: 295, endPoint x: 702, endPoint y: 365, distance: 272.7
click at [715, 377] on div "Despite initial successes, the Crusades ultimately failed to achieve their prim…" at bounding box center [623, 380] width 329 height 31
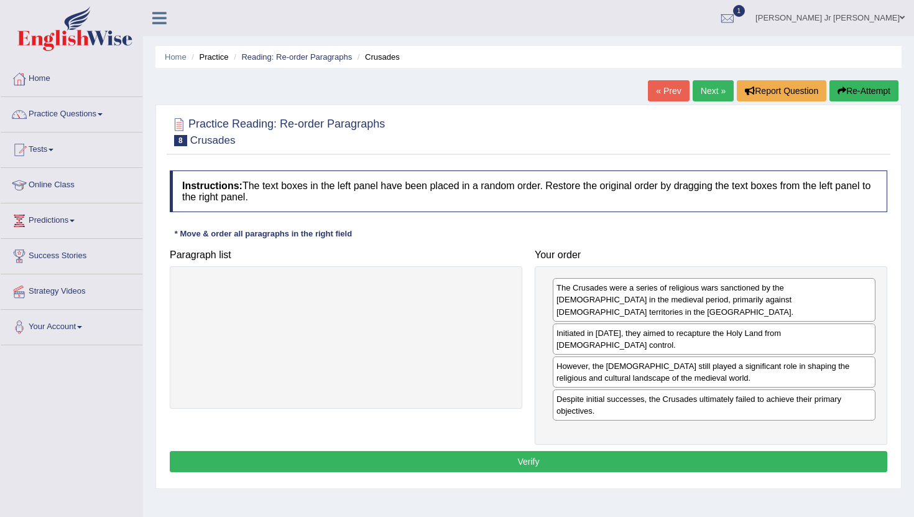
click at [577, 451] on button "Verify" at bounding box center [528, 461] width 717 height 21
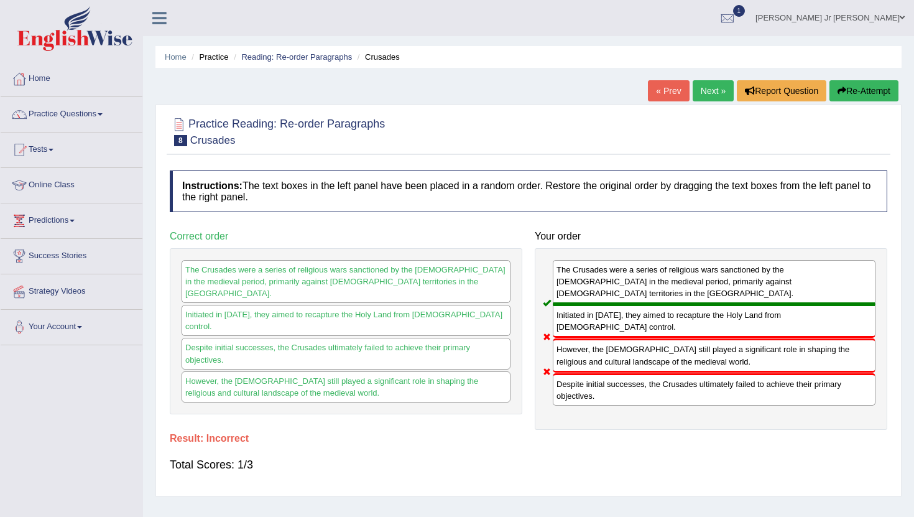
click at [705, 98] on link "Next »" at bounding box center [712, 90] width 41 height 21
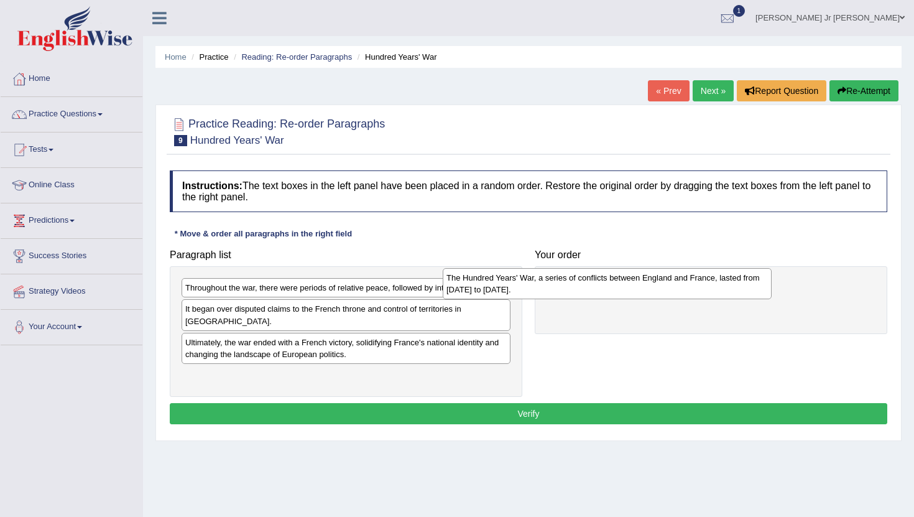
drag, startPoint x: 364, startPoint y: 374, endPoint x: 630, endPoint y: 285, distance: 280.9
click at [630, 285] on div "The Hundred Years' War, a series of conflicts between England and France, laste…" at bounding box center [607, 283] width 329 height 31
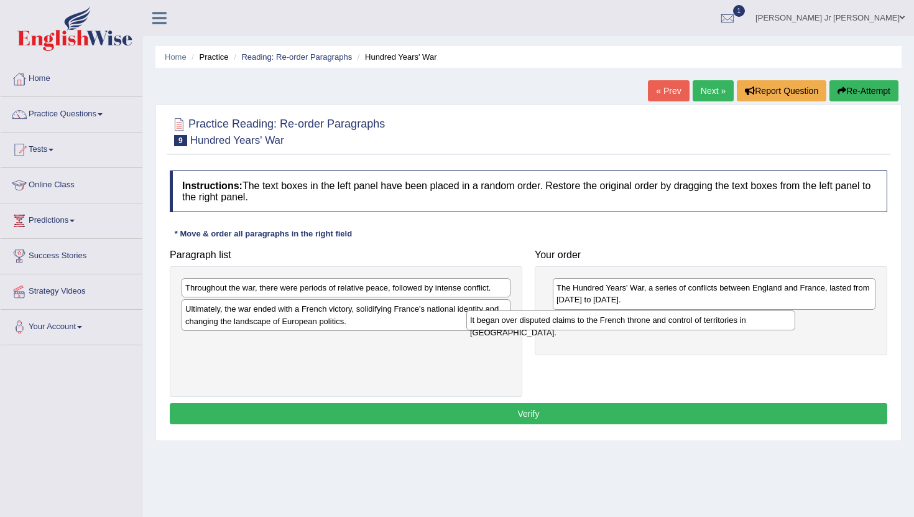
drag, startPoint x: 428, startPoint y: 311, endPoint x: 716, endPoint y: 323, distance: 288.0
click at [716, 323] on div "It began over disputed claims to the French throne and control of territories i…" at bounding box center [630, 319] width 329 height 19
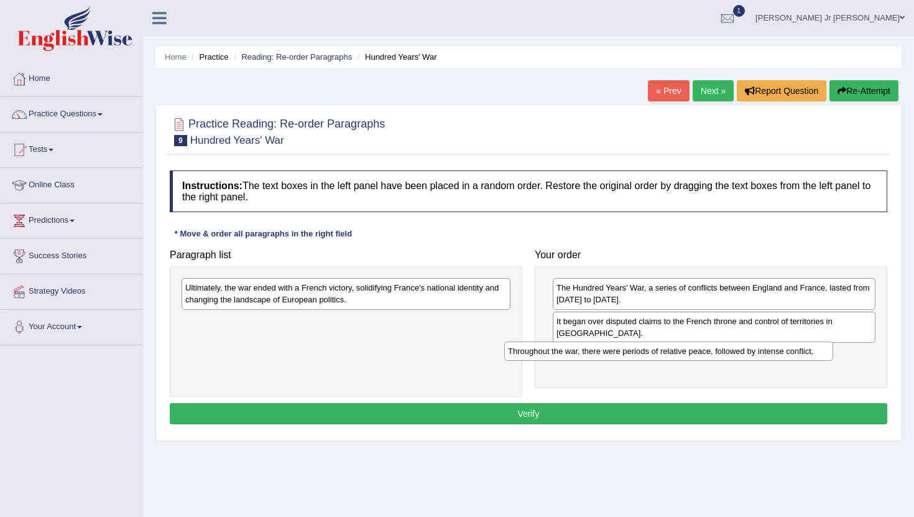
drag, startPoint x: 347, startPoint y: 292, endPoint x: 671, endPoint y: 352, distance: 328.8
click at [671, 354] on div "Throughout the war, there were periods of relative peace, followed by intense c…" at bounding box center [668, 350] width 329 height 19
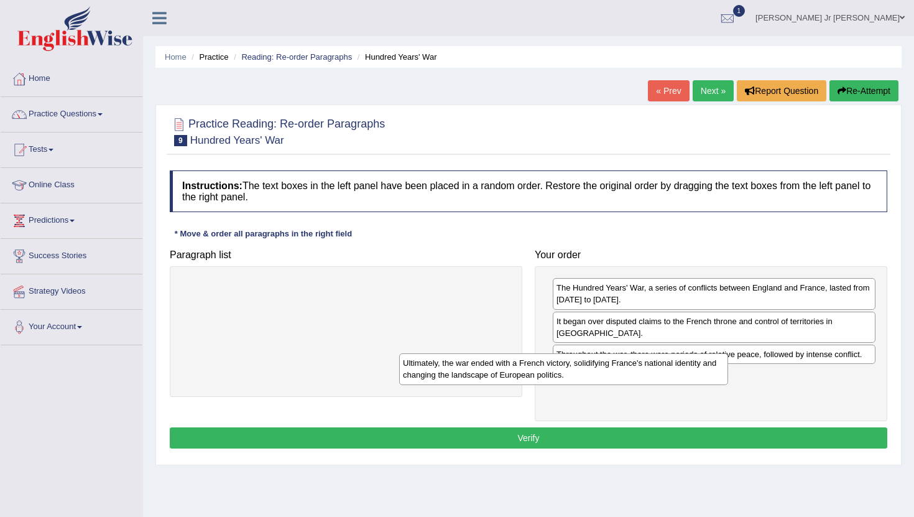
drag, startPoint x: 464, startPoint y: 295, endPoint x: 690, endPoint y: 361, distance: 235.0
click at [690, 361] on div "Ultimately, the war ended with a French victory, solidifying France's national …" at bounding box center [563, 368] width 329 height 31
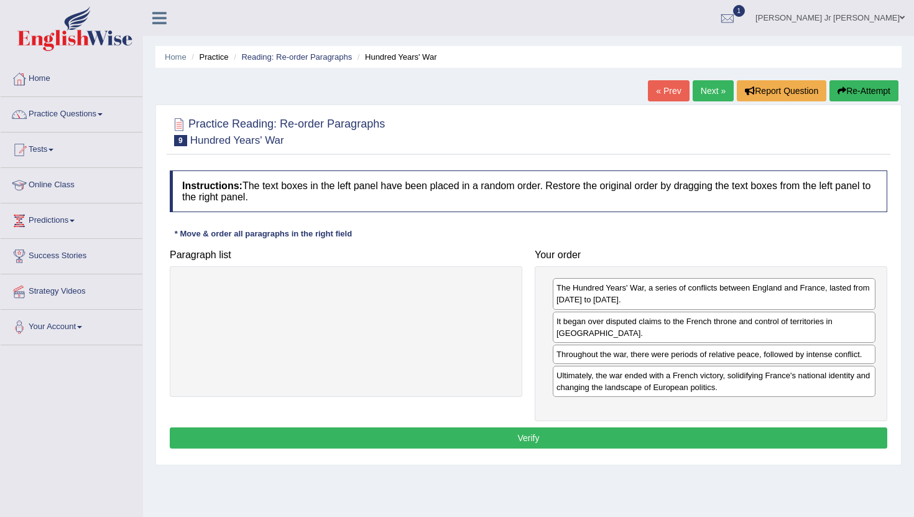
click at [595, 438] on div "Instructions: The text boxes in the left panel have been placed in a random ord…" at bounding box center [528, 311] width 723 height 294
click at [586, 427] on button "Verify" at bounding box center [528, 437] width 717 height 21
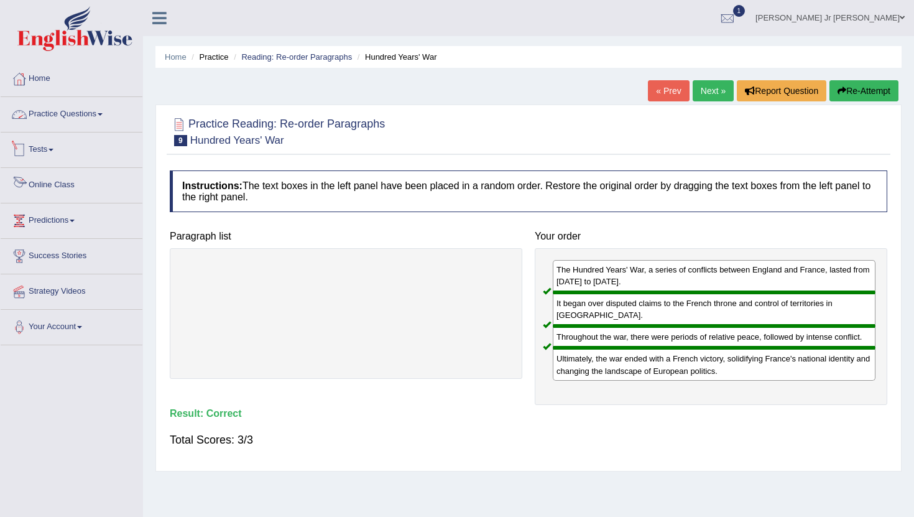
click at [97, 116] on link "Practice Questions" at bounding box center [72, 112] width 142 height 31
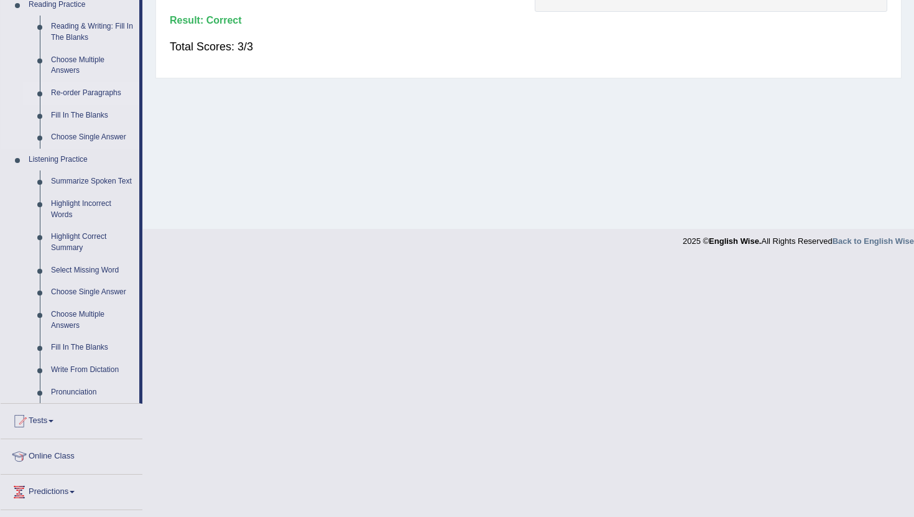
scroll to position [393, 0]
click at [106, 213] on link "Highlight Incorrect Words" at bounding box center [92, 208] width 94 height 33
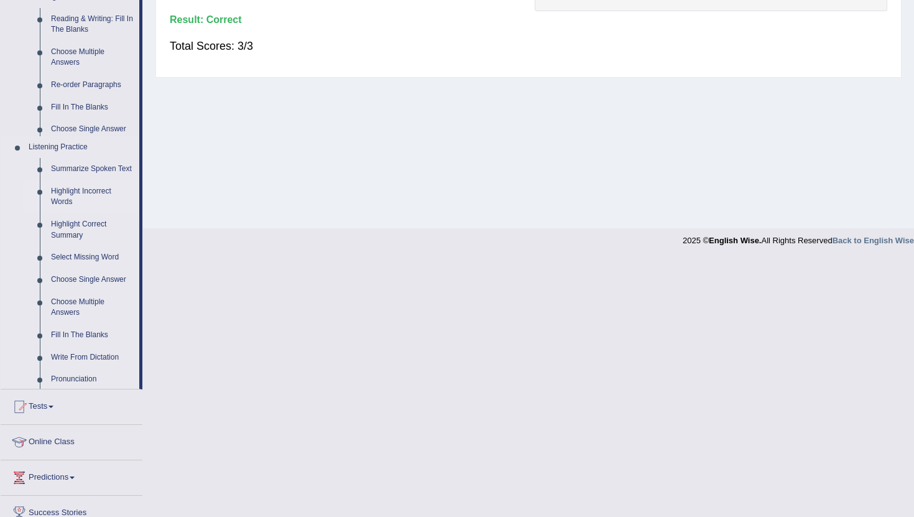
scroll to position [136, 0]
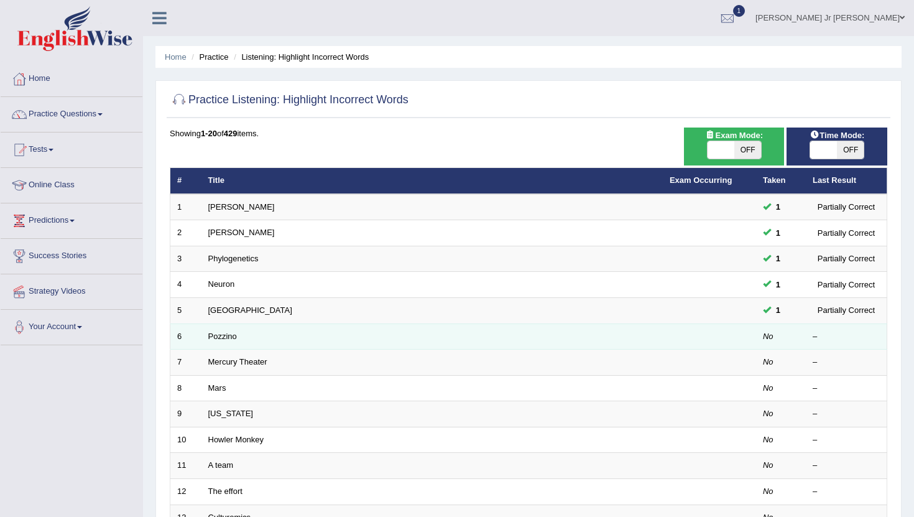
click at [215, 343] on td "Pozzino" at bounding box center [431, 336] width 461 height 26
click at [218, 336] on link "Pozzino" at bounding box center [222, 335] width 29 height 9
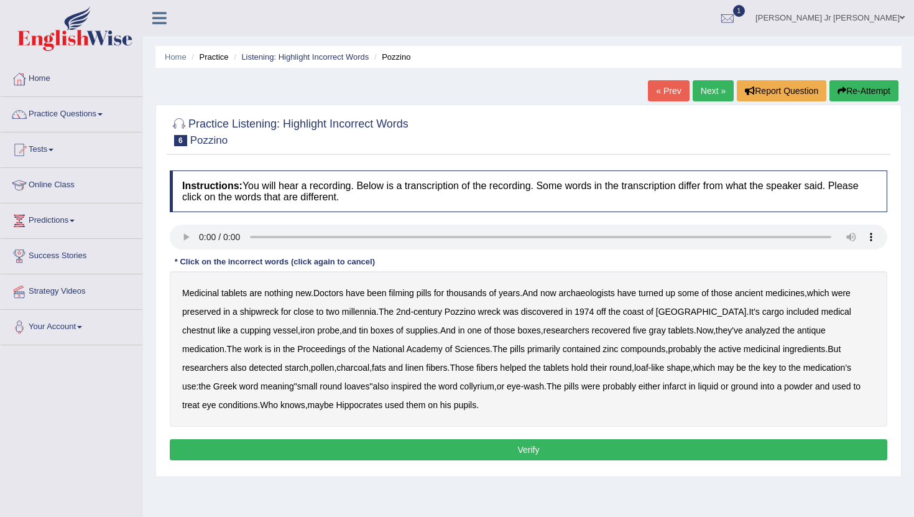
click at [399, 291] on b "filming" at bounding box center [400, 293] width 25 height 10
click at [215, 325] on b "chestnut" at bounding box center [198, 330] width 33 height 10
click at [592, 332] on b "recovered" at bounding box center [611, 330] width 39 height 10
click at [592, 330] on b "recovered" at bounding box center [611, 330] width 39 height 10
click at [663, 388] on b "infarct" at bounding box center [675, 386] width 24 height 10
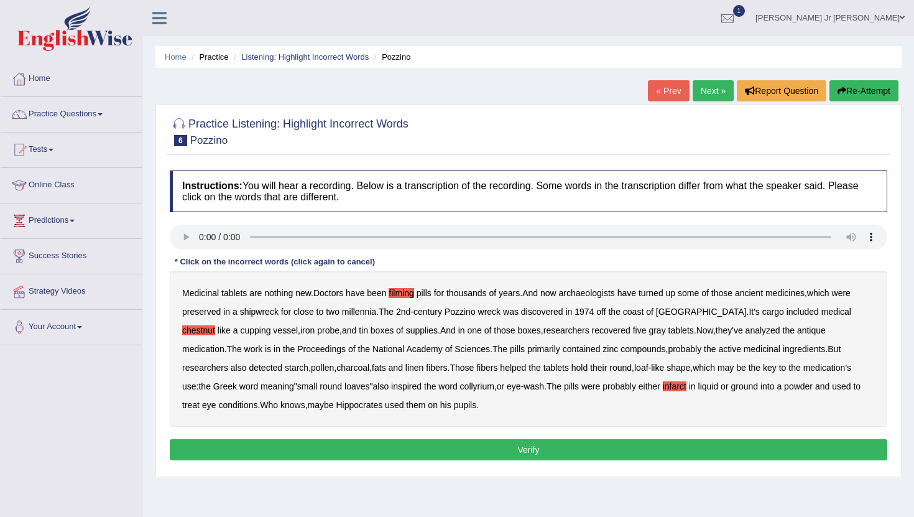
click at [440, 406] on b "his" at bounding box center [445, 405] width 11 height 10
click at [471, 446] on button "Verify" at bounding box center [528, 449] width 717 height 21
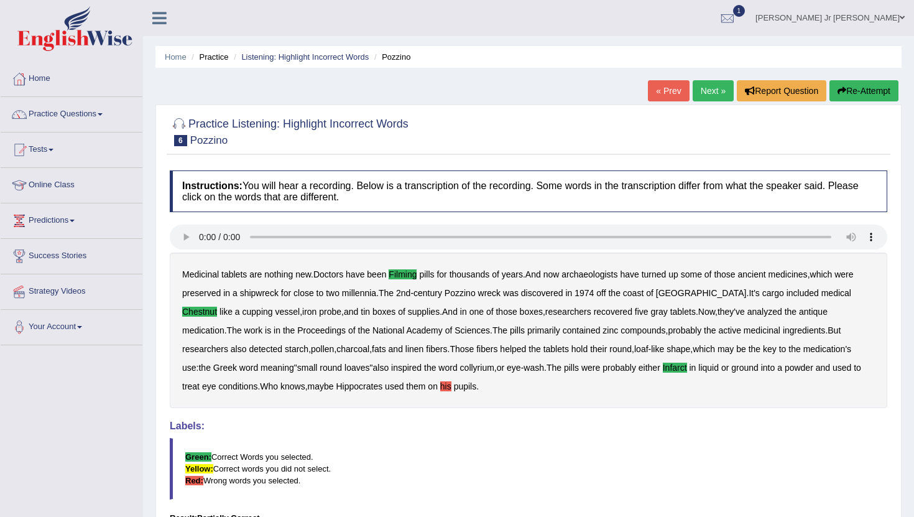
click at [694, 99] on link "Next »" at bounding box center [712, 90] width 41 height 21
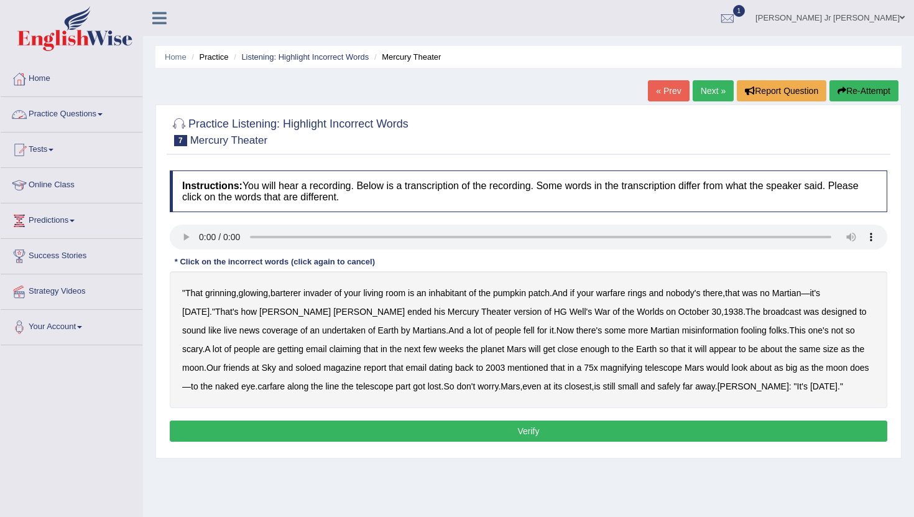
click at [73, 114] on link "Practice Questions" at bounding box center [72, 112] width 142 height 31
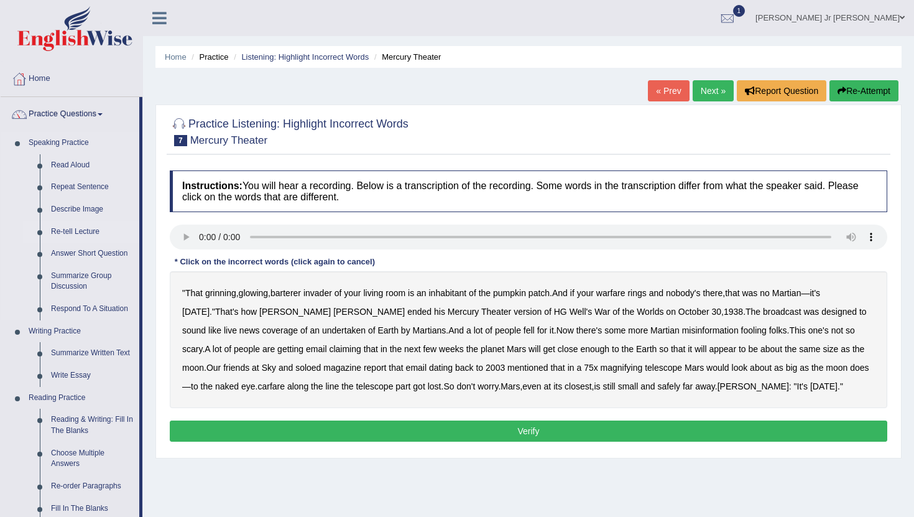
click at [85, 239] on link "Re-tell Lecture" at bounding box center [92, 232] width 94 height 22
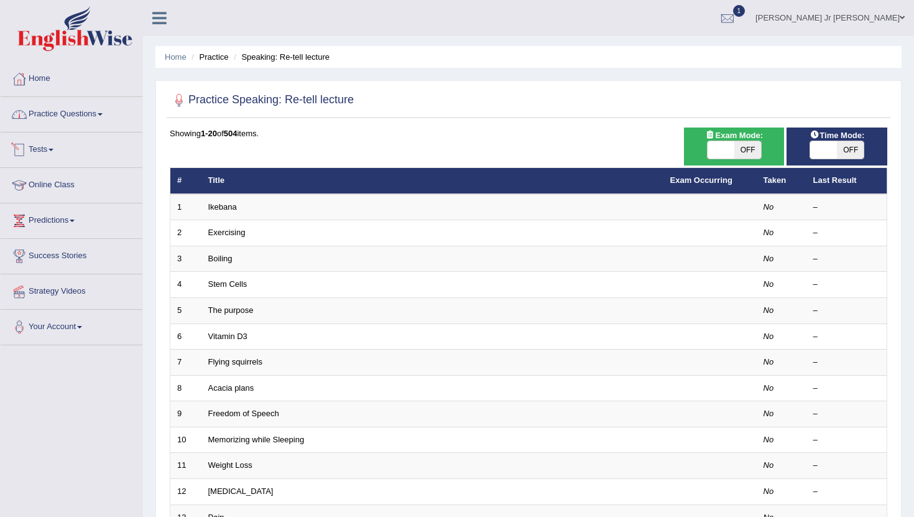
click at [101, 111] on link "Practice Questions" at bounding box center [72, 112] width 142 height 31
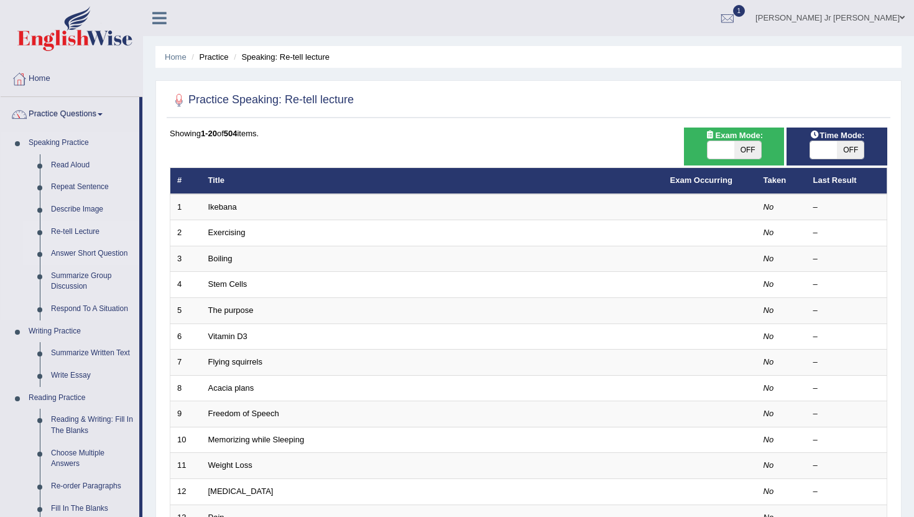
click at [111, 254] on link "Answer Short Question" at bounding box center [92, 253] width 94 height 22
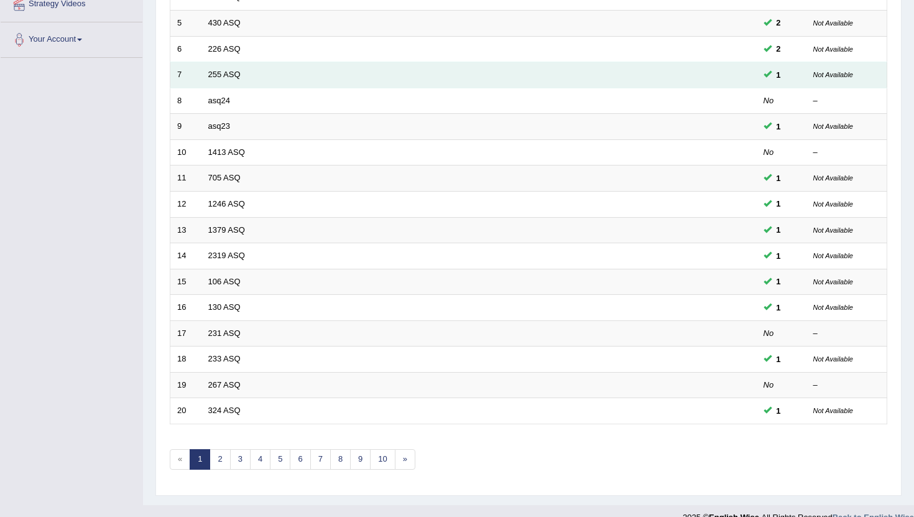
scroll to position [283, 0]
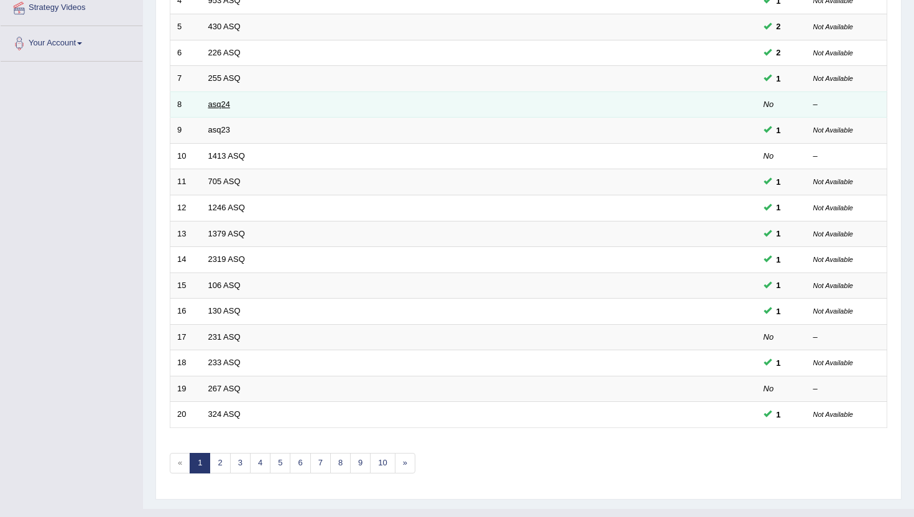
click at [223, 109] on link "asq24" at bounding box center [219, 103] width 22 height 9
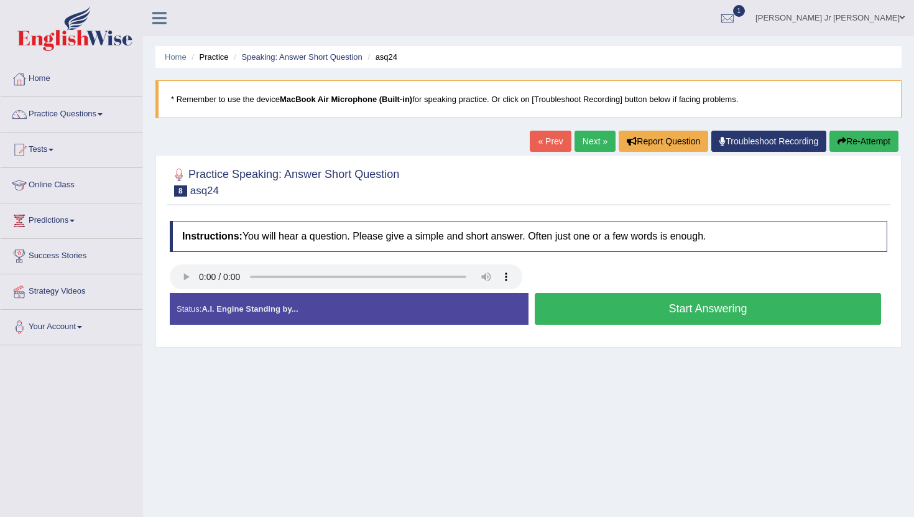
click at [618, 314] on button "Start Answering" at bounding box center [708, 309] width 346 height 32
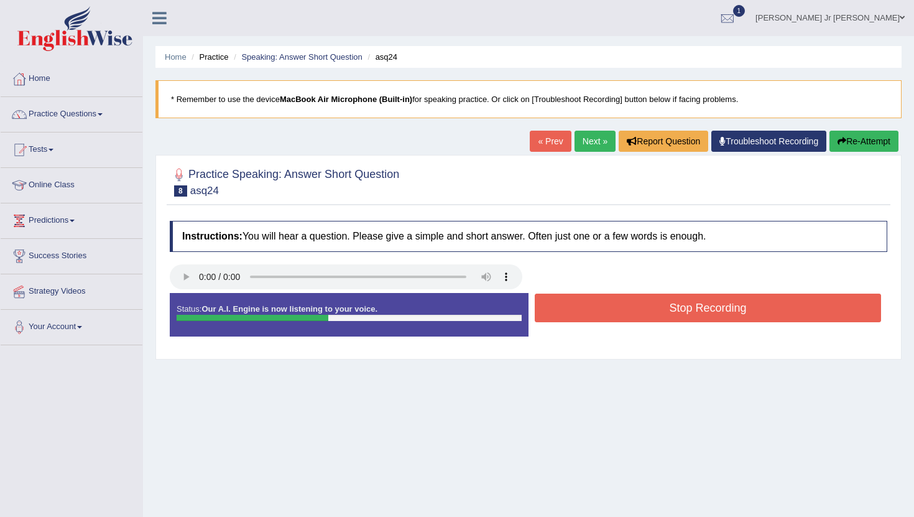
click at [601, 313] on button "Stop Recording" at bounding box center [708, 307] width 346 height 29
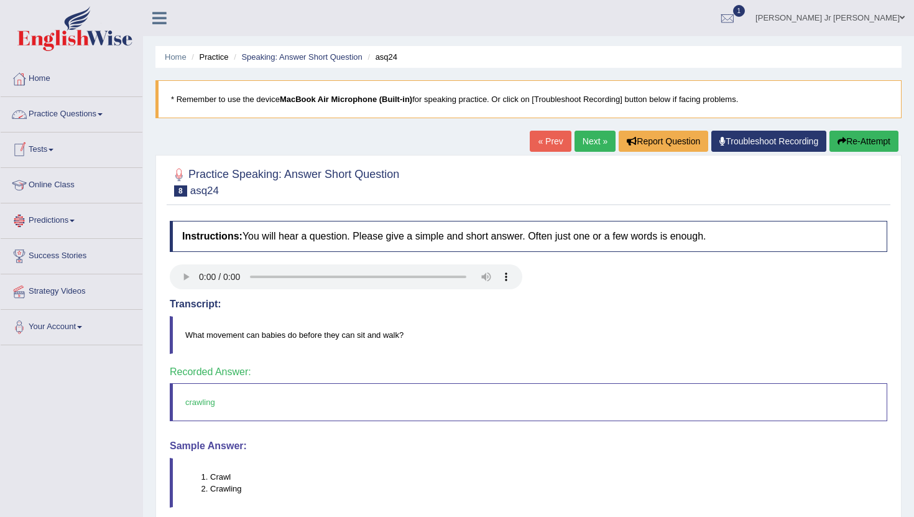
click at [98, 121] on link "Practice Questions" at bounding box center [72, 112] width 142 height 31
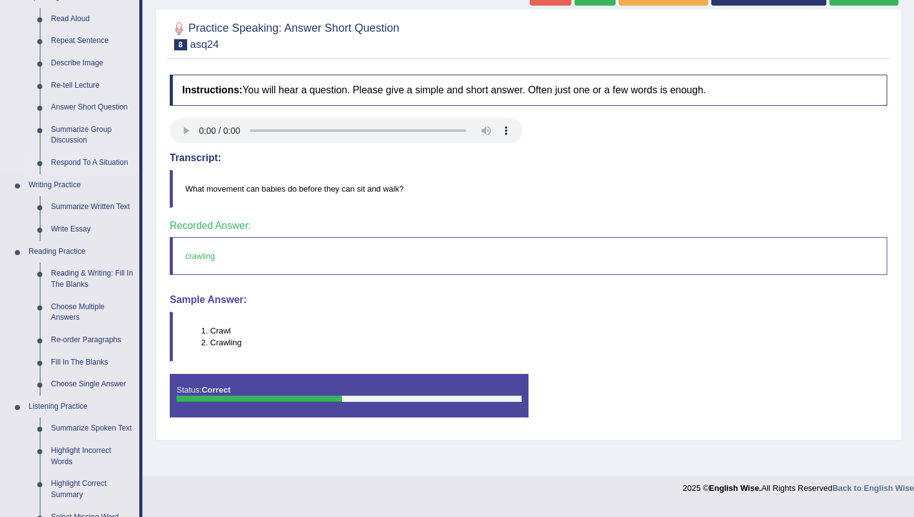
scroll to position [168, 0]
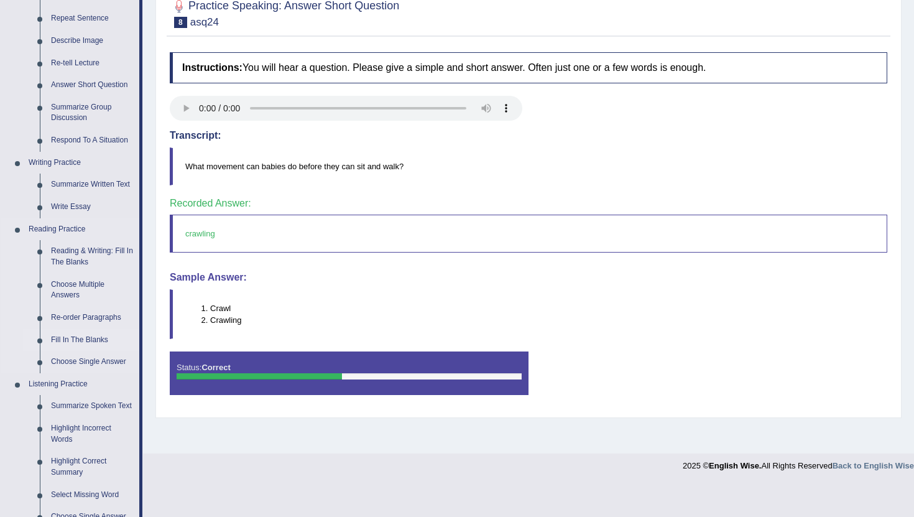
click at [93, 336] on link "Fill In The Blanks" at bounding box center [92, 340] width 94 height 22
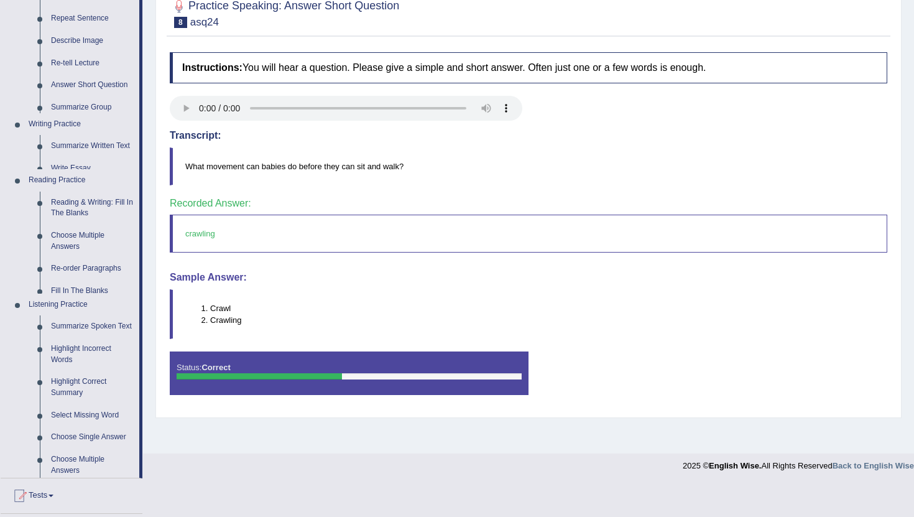
scroll to position [136, 0]
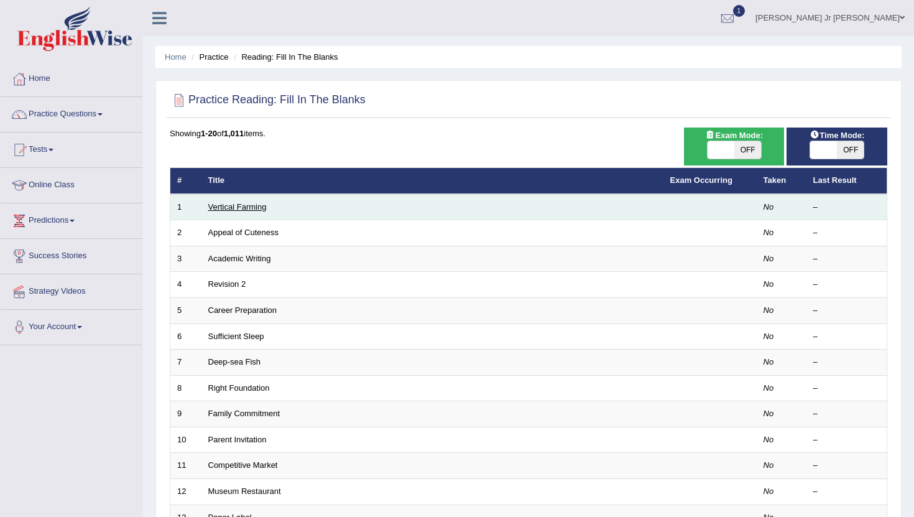
click at [229, 204] on link "Vertical Farming" at bounding box center [237, 206] width 58 height 9
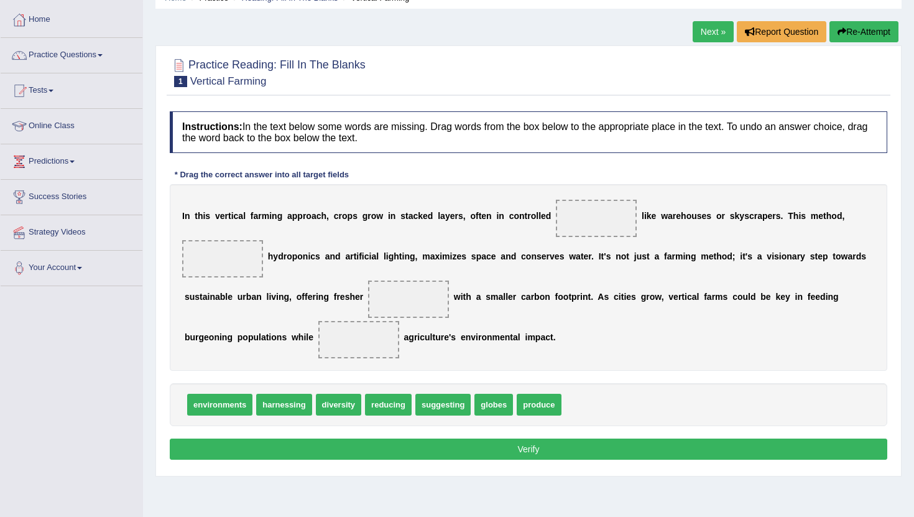
scroll to position [56, 0]
